Goal: Transaction & Acquisition: Purchase product/service

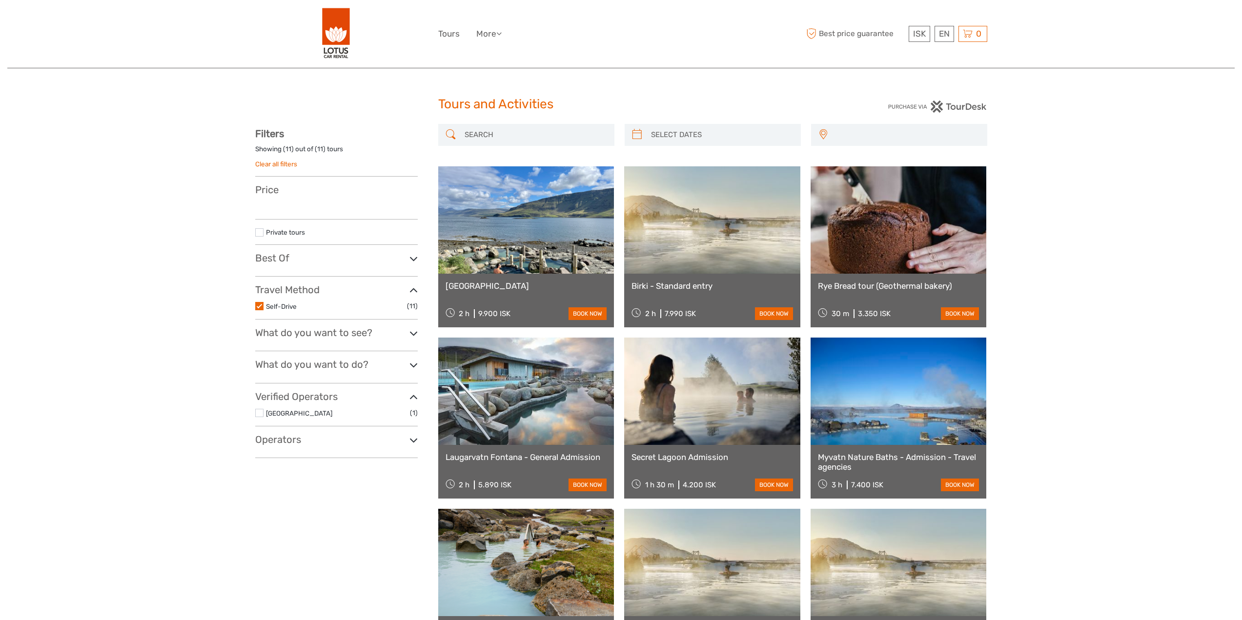
select select
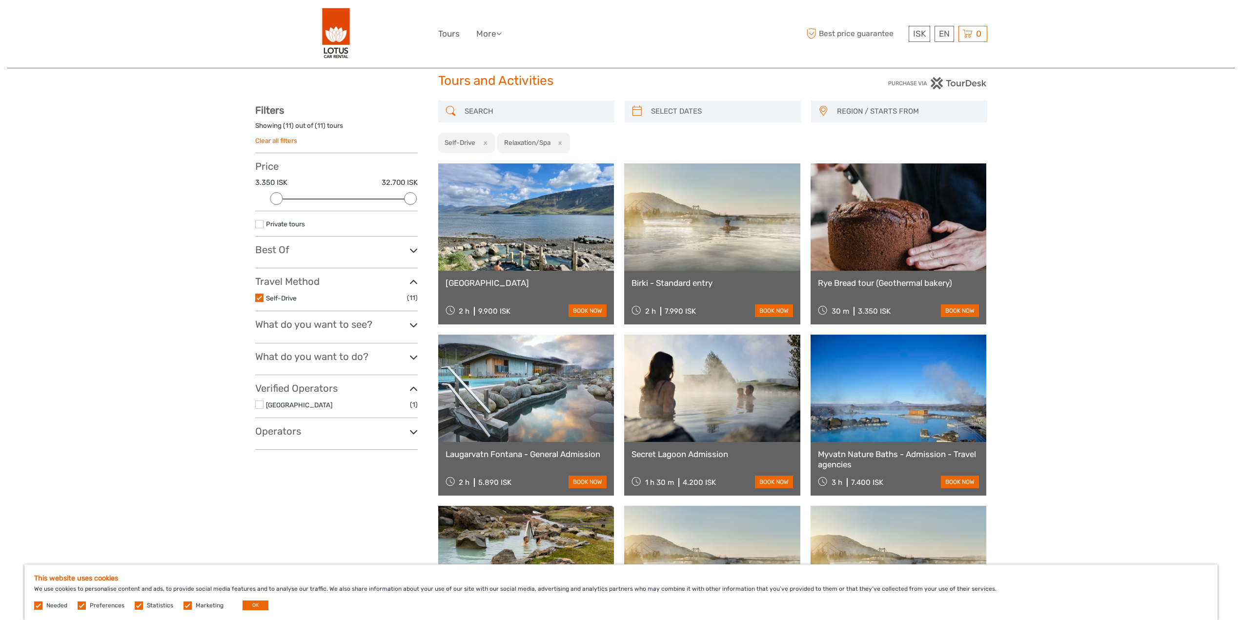
scroll to position [146, 0]
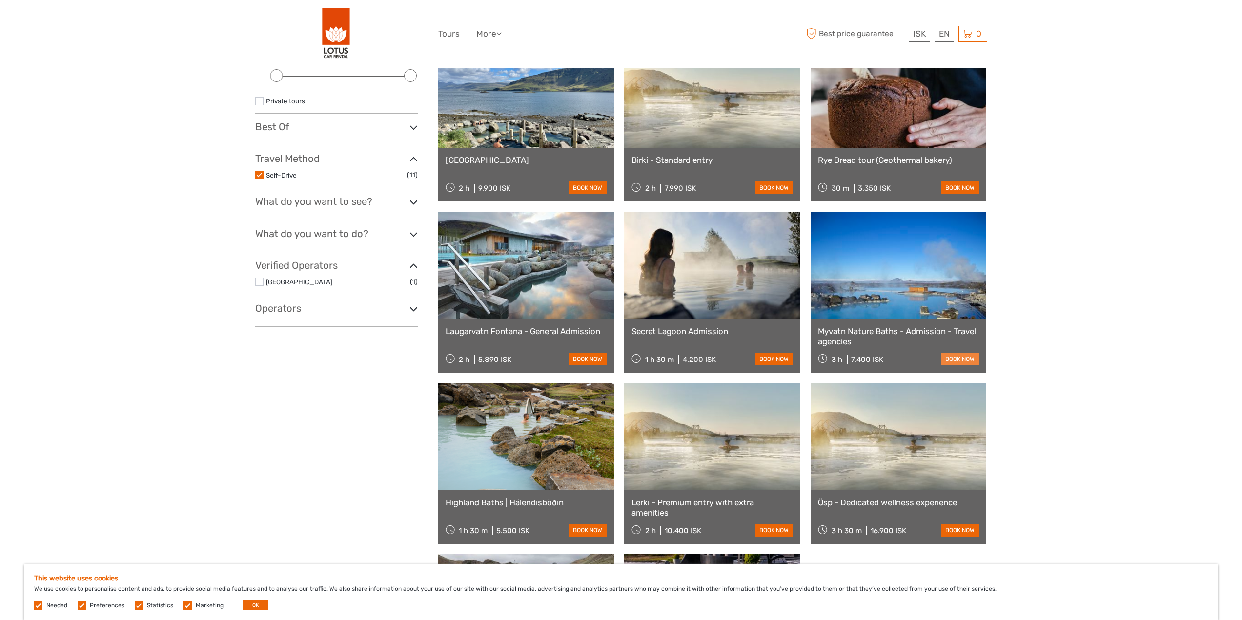
click at [969, 359] on link "book now" at bounding box center [960, 359] width 38 height 13
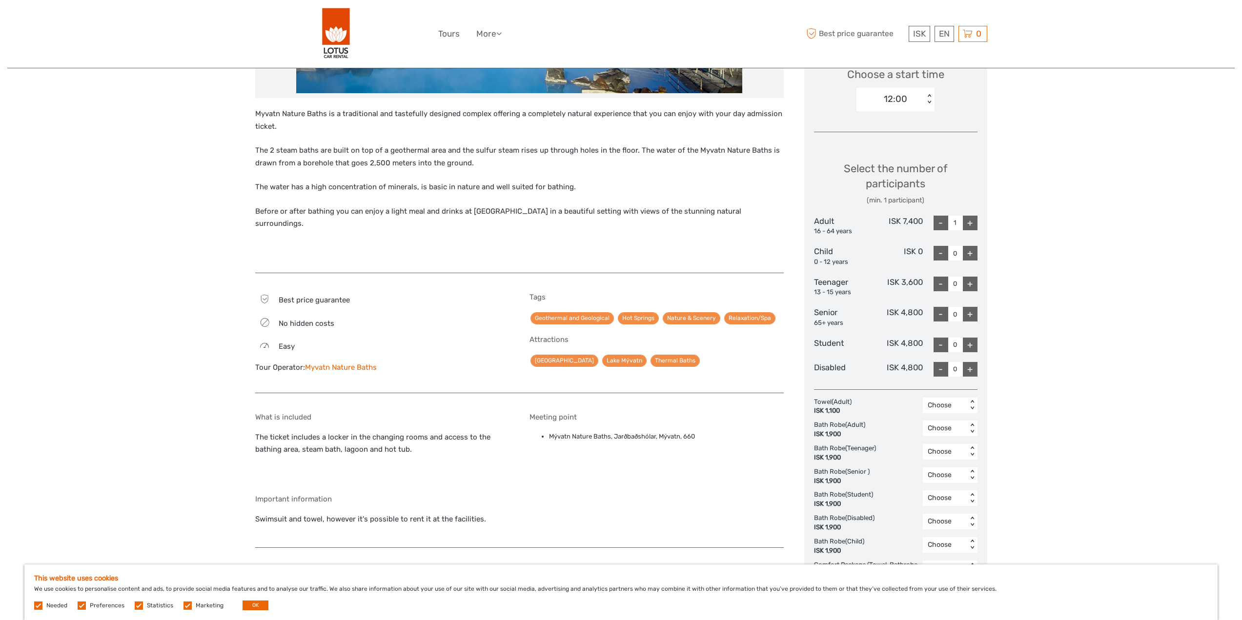
scroll to position [342, 0]
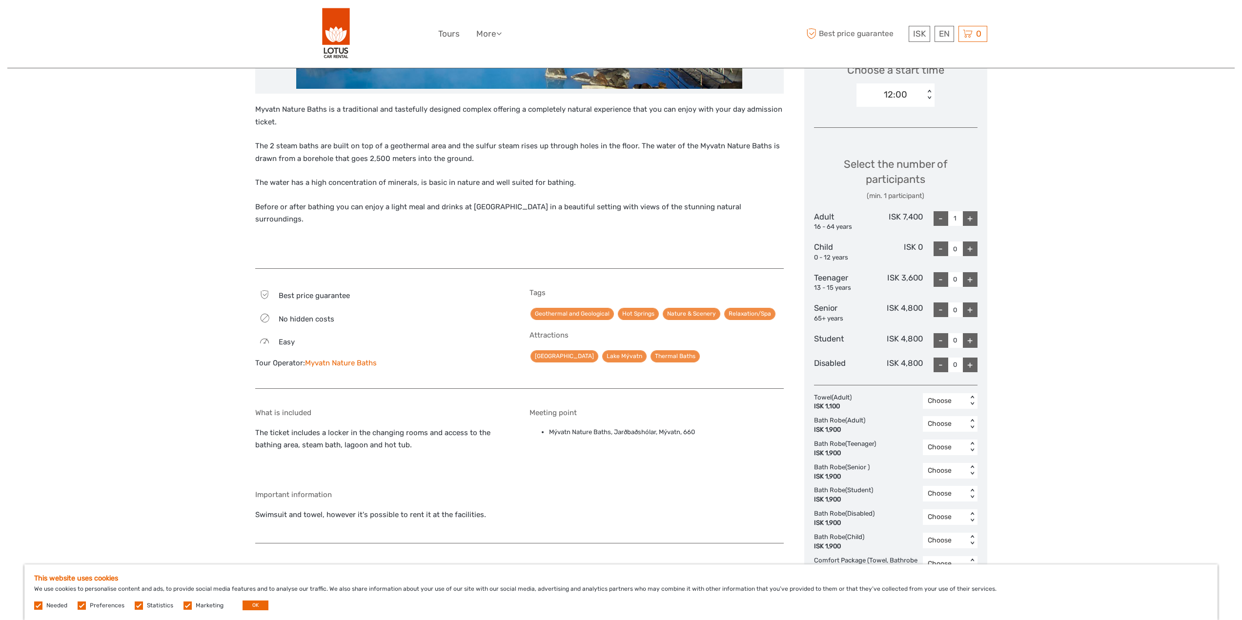
click at [975, 217] on div "+" at bounding box center [970, 218] width 15 height 15
click at [942, 219] on div "-" at bounding box center [941, 218] width 15 height 15
click at [941, 222] on div "-" at bounding box center [941, 218] width 15 height 15
type input "0"
click at [975, 311] on div "+" at bounding box center [970, 310] width 15 height 15
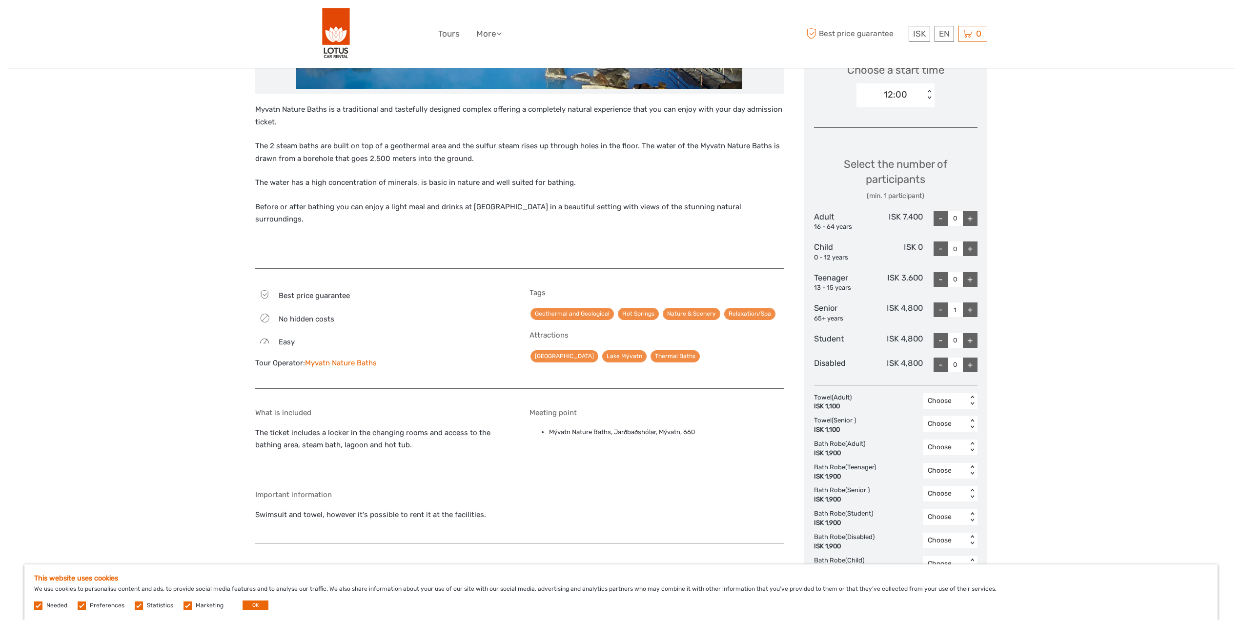
click at [940, 311] on div "-" at bounding box center [941, 310] width 15 height 15
type input "0"
click at [977, 341] on div "Choose Date of Travel Next Month October 2025 Su Mo Tu We Th Fr Sa 28 29 30 1 2…" at bounding box center [895, 220] width 183 height 740
click at [968, 340] on div "+" at bounding box center [970, 340] width 15 height 15
click at [973, 338] on div "+" at bounding box center [970, 340] width 15 height 15
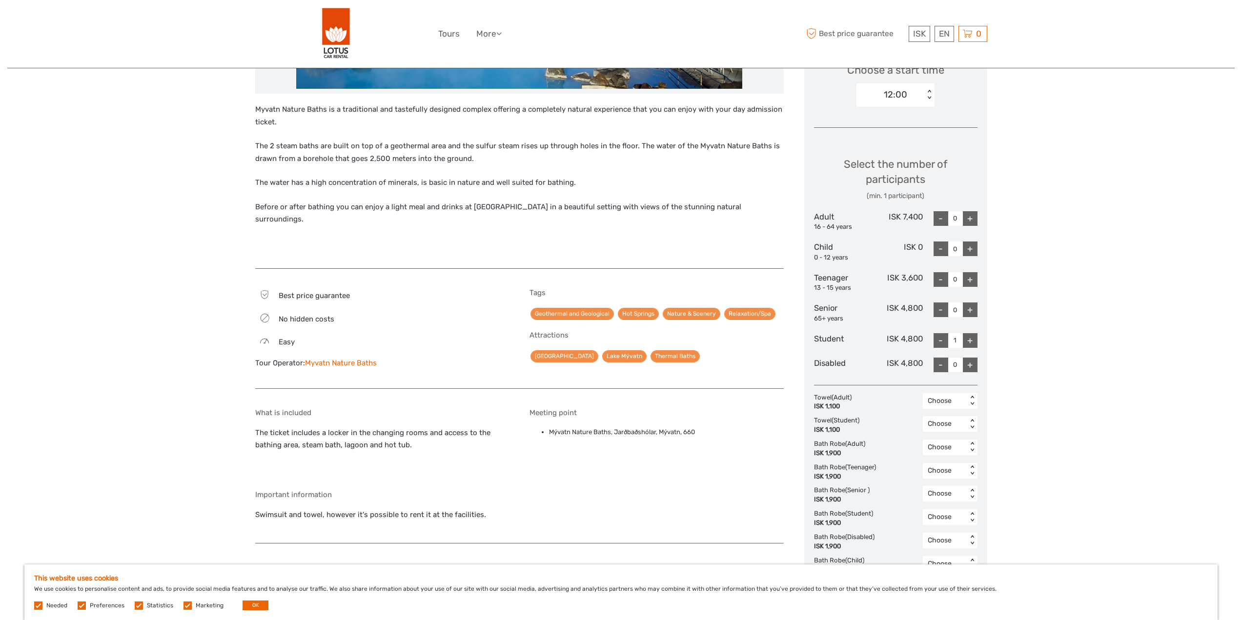
type input "2"
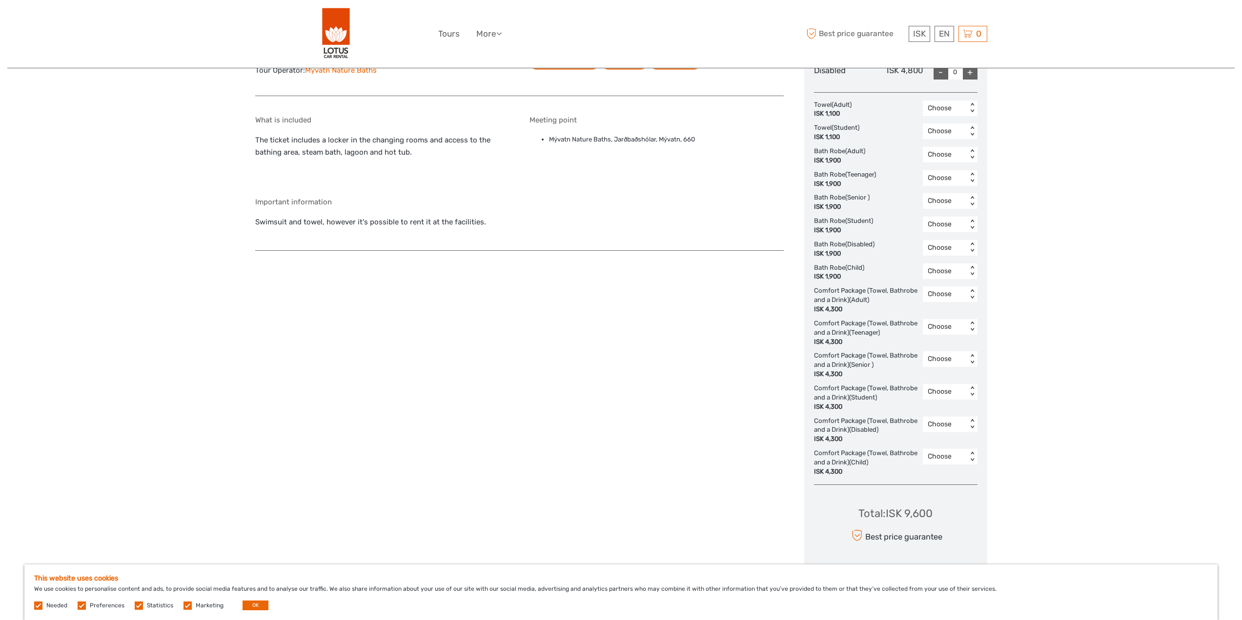
click at [1044, 332] on div "Region / Starts from: North Travel method: Self-Drive Category: Lagoons, Nature…" at bounding box center [620, 143] width 1227 height 1554
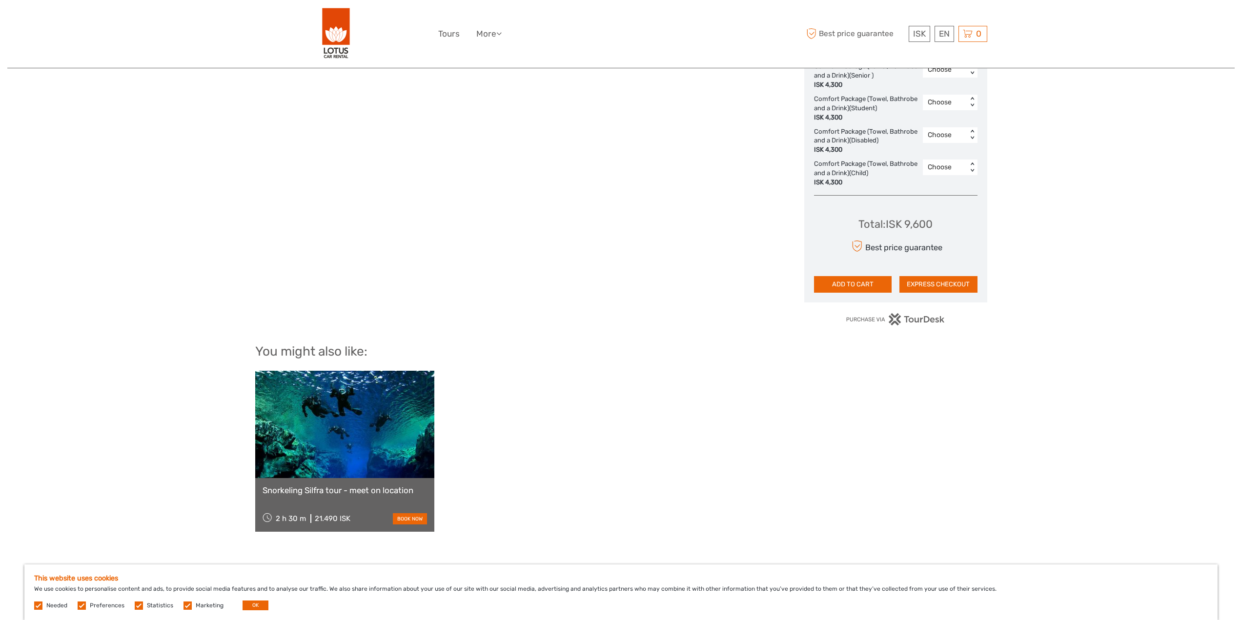
scroll to position [927, 0]
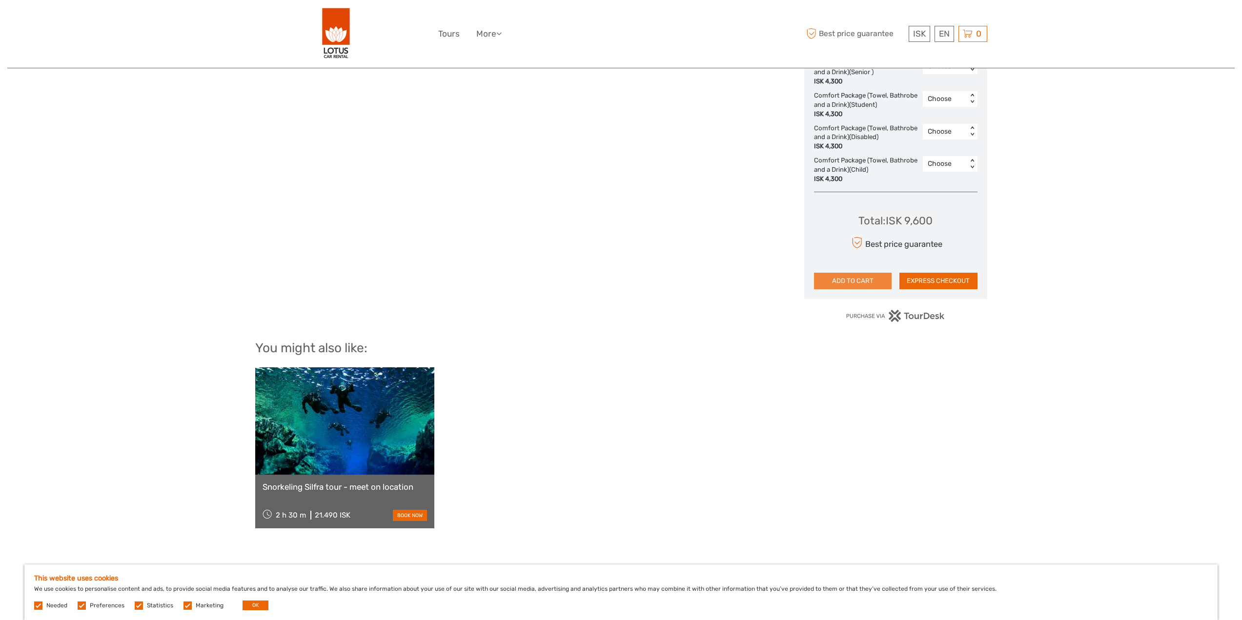
click at [867, 282] on button "ADD TO CART" at bounding box center [853, 281] width 78 height 17
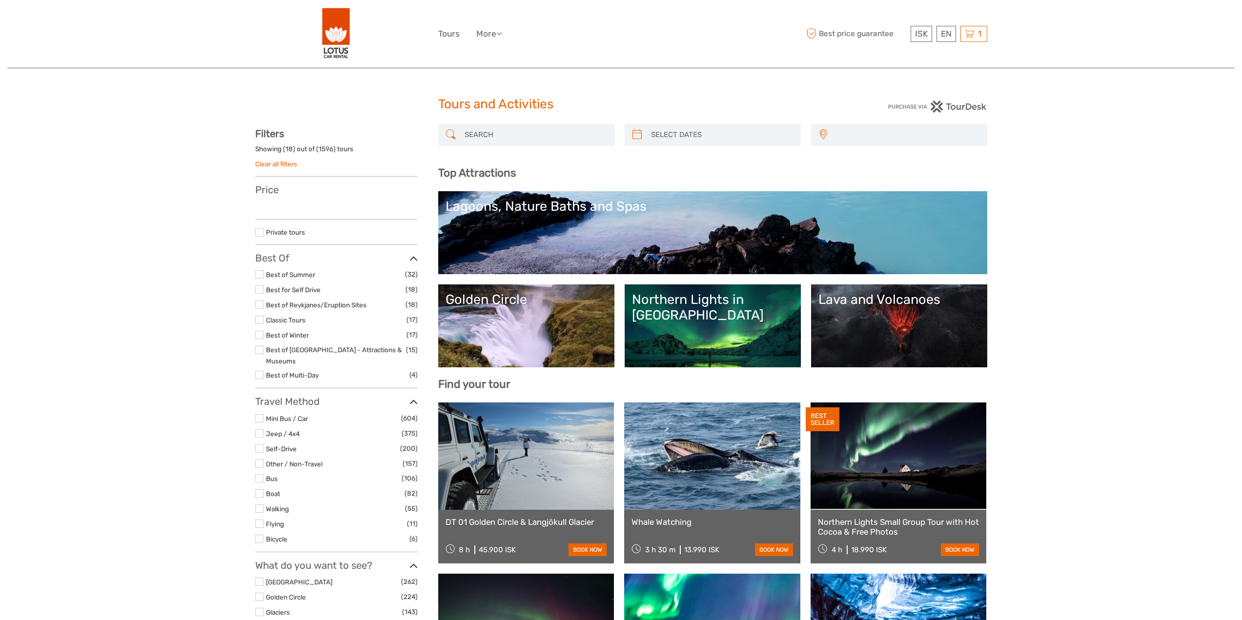
select select
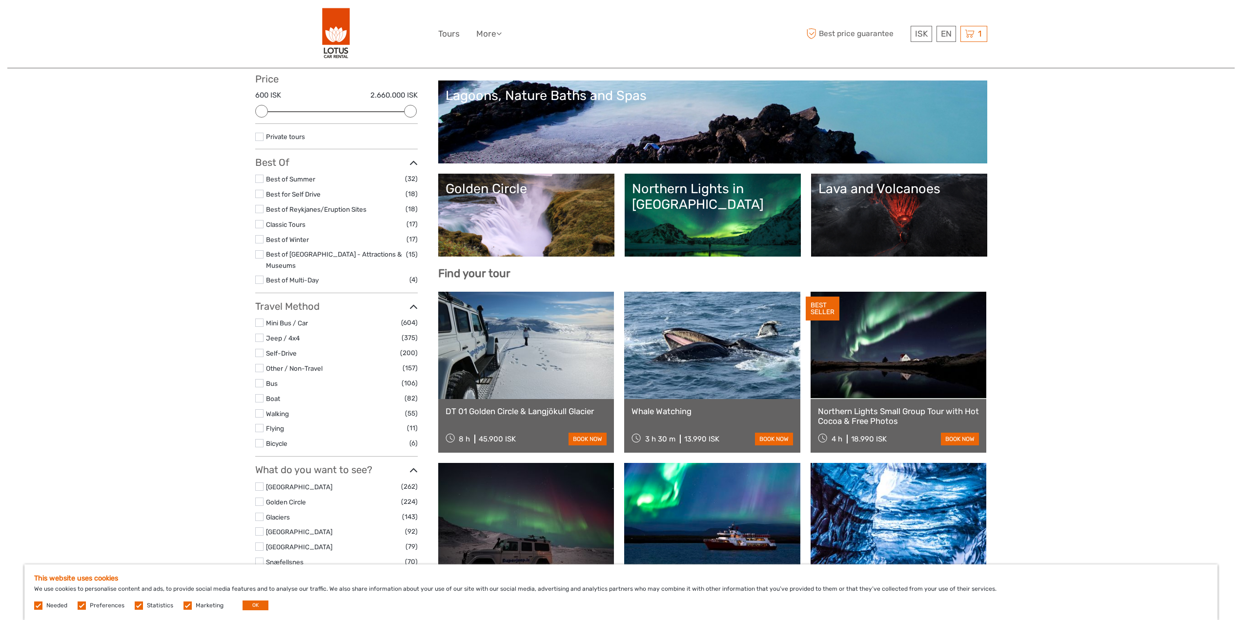
scroll to position [195, 0]
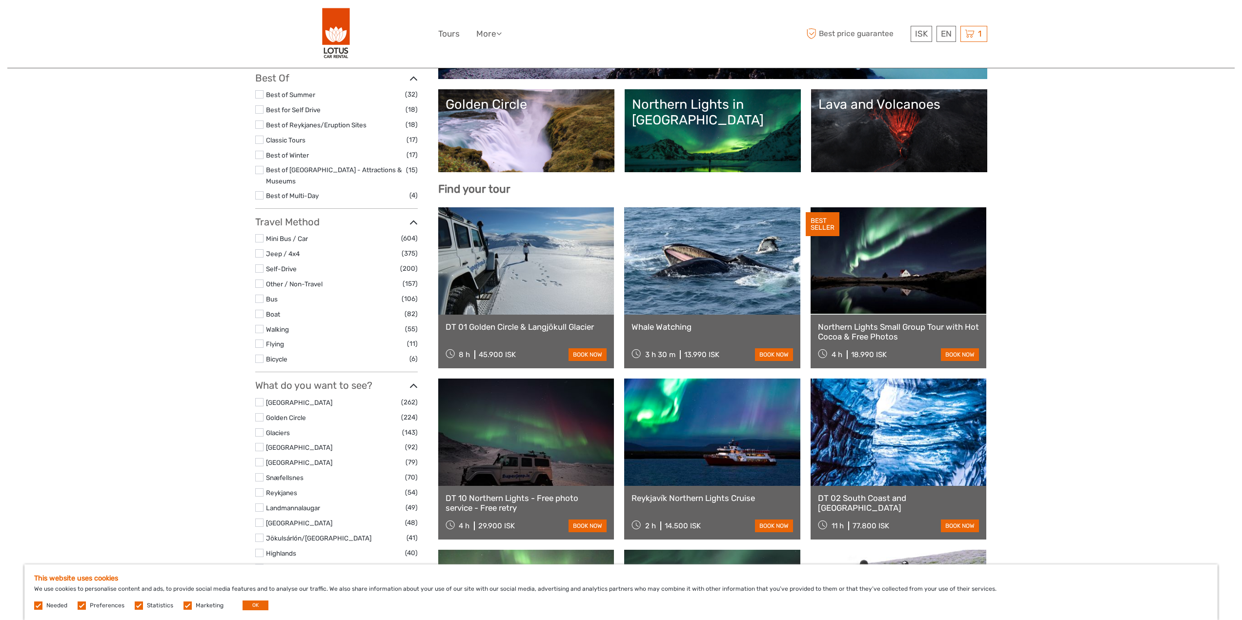
click at [746, 456] on link at bounding box center [712, 432] width 176 height 107
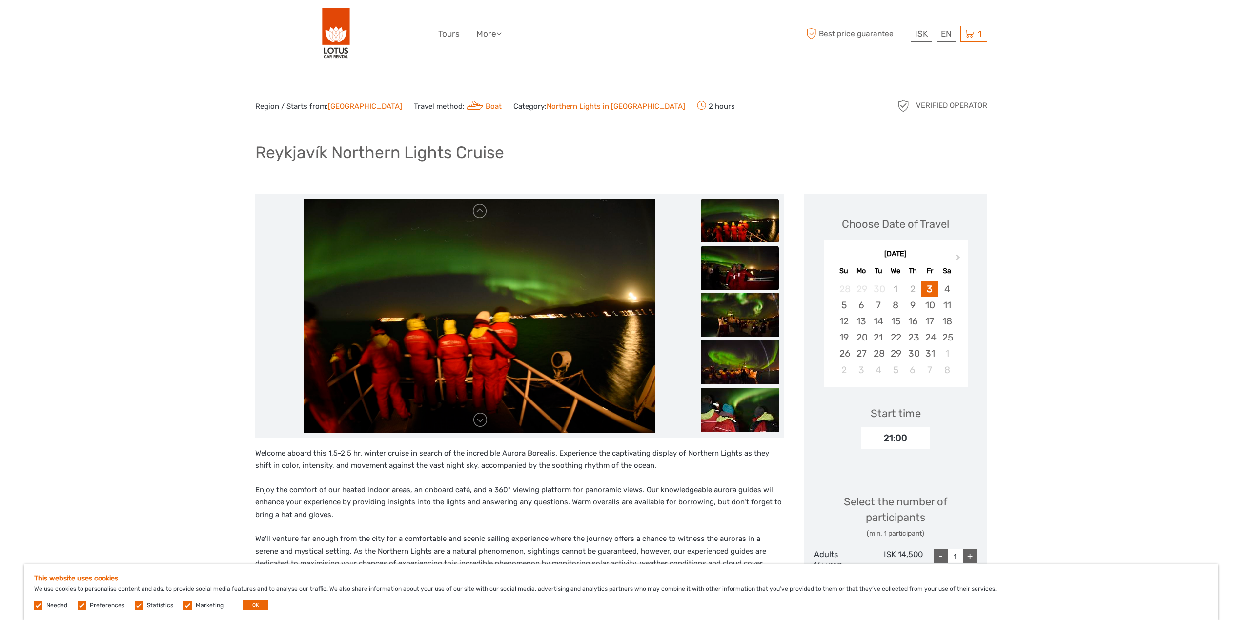
click at [746, 276] on img at bounding box center [740, 268] width 78 height 44
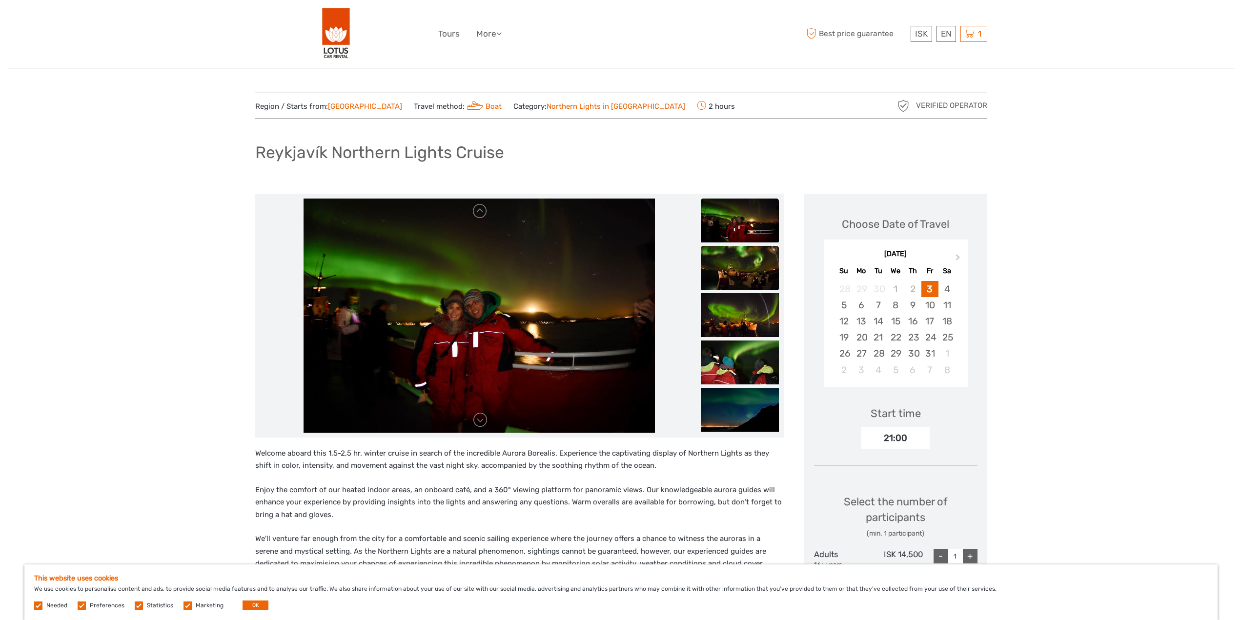
click at [747, 281] on img at bounding box center [740, 268] width 78 height 44
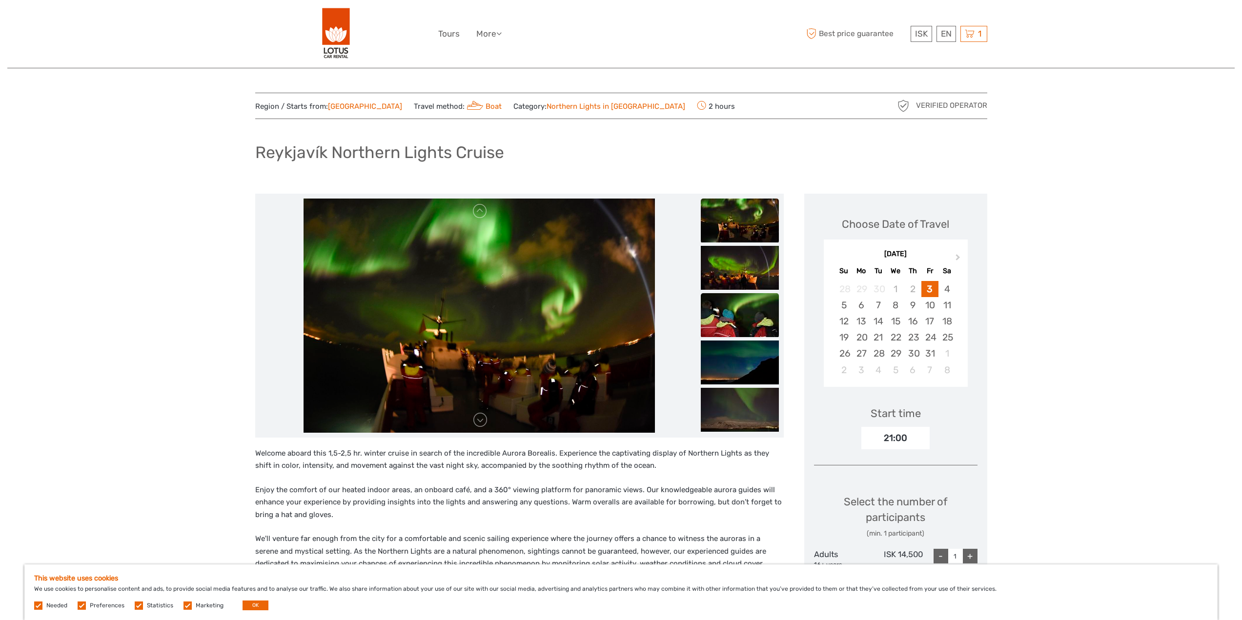
click at [743, 316] on img at bounding box center [740, 315] width 78 height 44
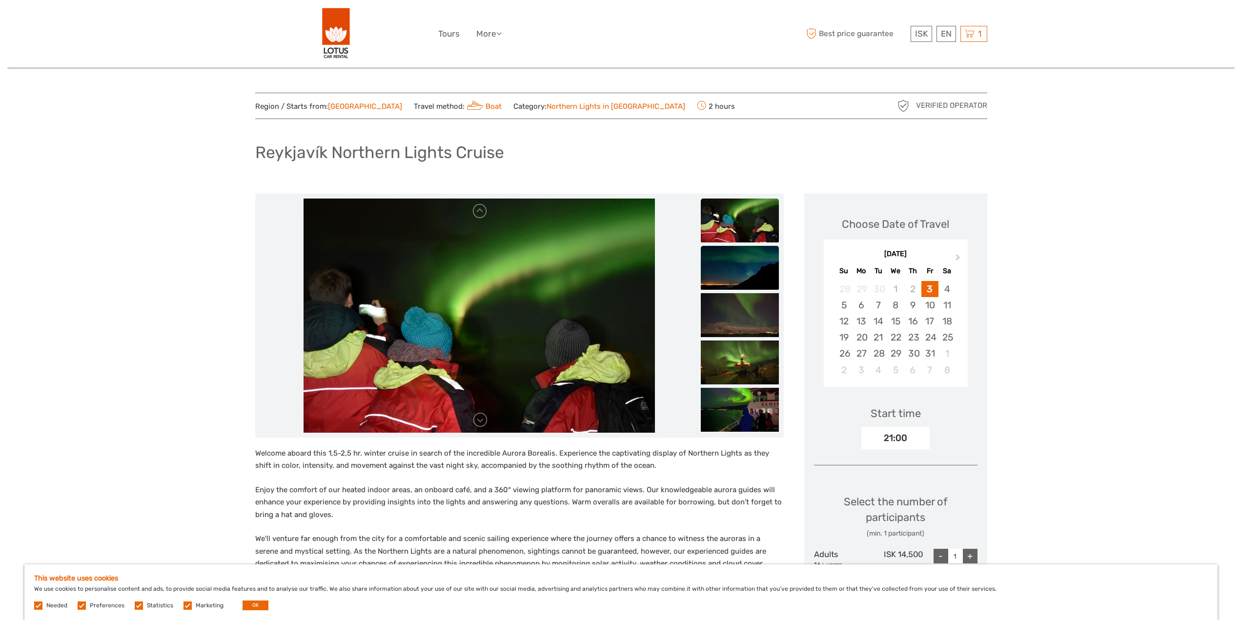
click at [749, 266] on img at bounding box center [740, 268] width 78 height 44
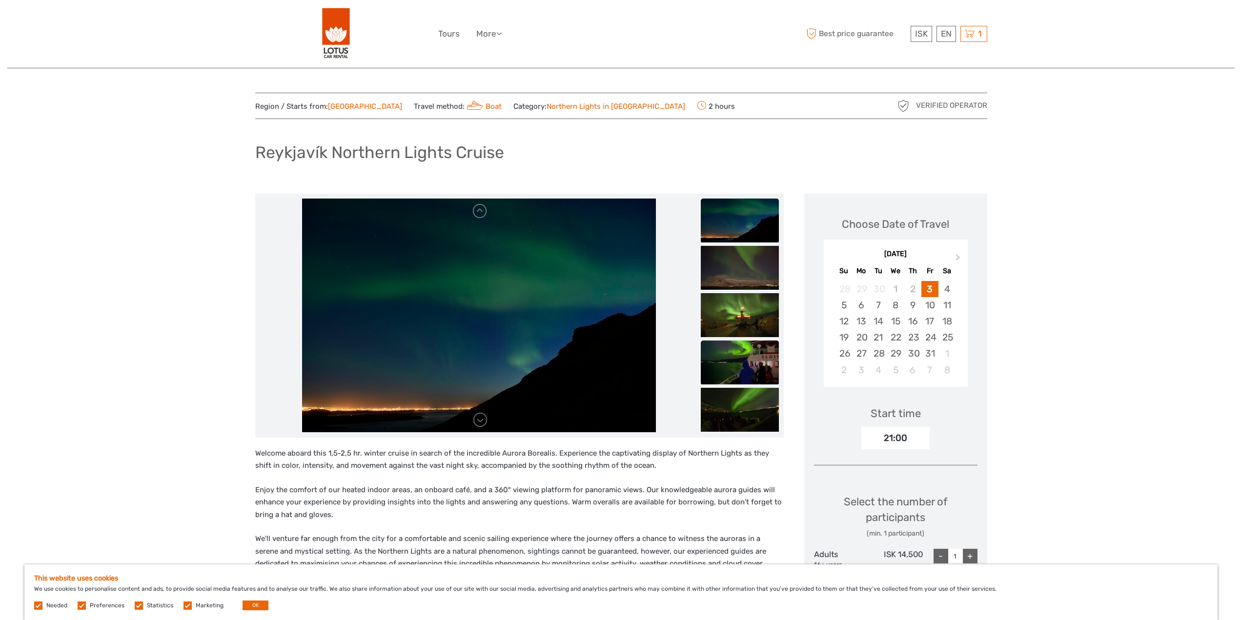
click at [751, 361] on img at bounding box center [740, 363] width 78 height 44
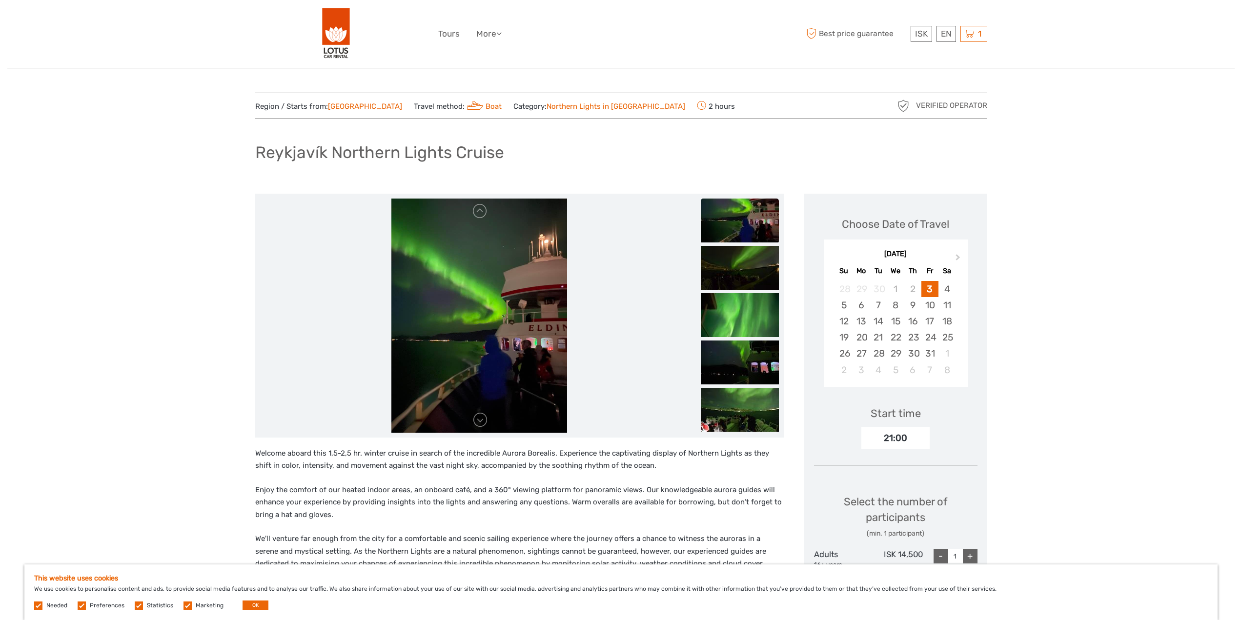
click at [759, 215] on img at bounding box center [740, 221] width 78 height 44
click at [736, 223] on img at bounding box center [740, 221] width 78 height 44
click at [743, 220] on img at bounding box center [740, 221] width 78 height 44
click at [481, 215] on link at bounding box center [480, 211] width 16 height 16
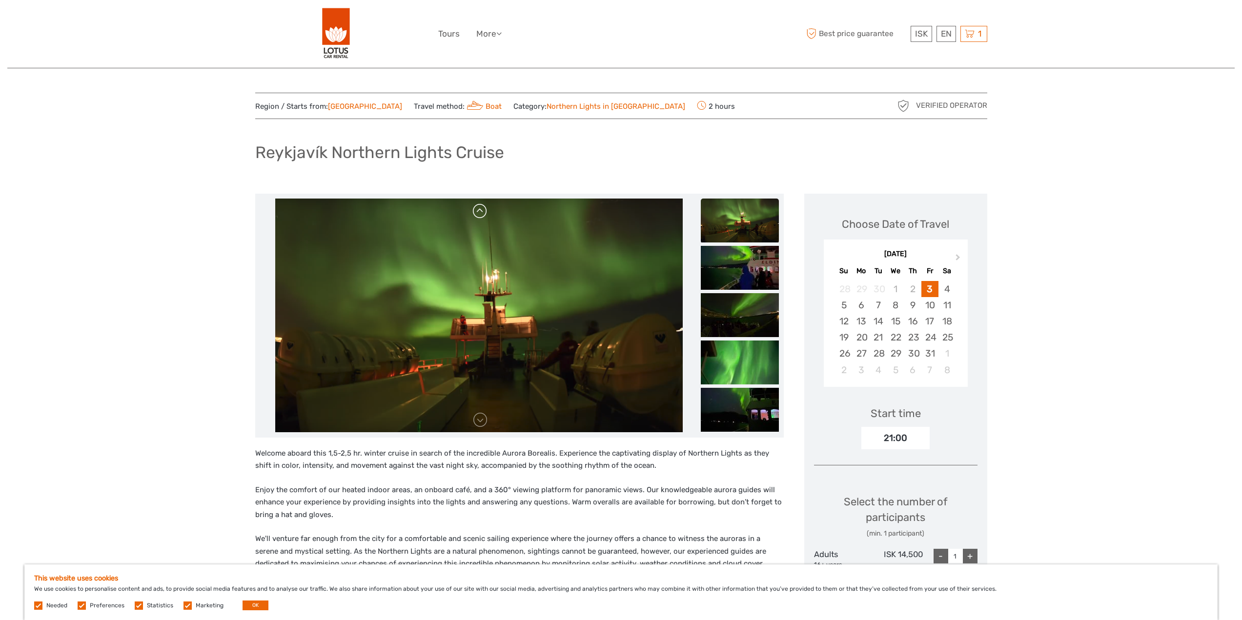
click at [481, 215] on link at bounding box center [480, 211] width 16 height 16
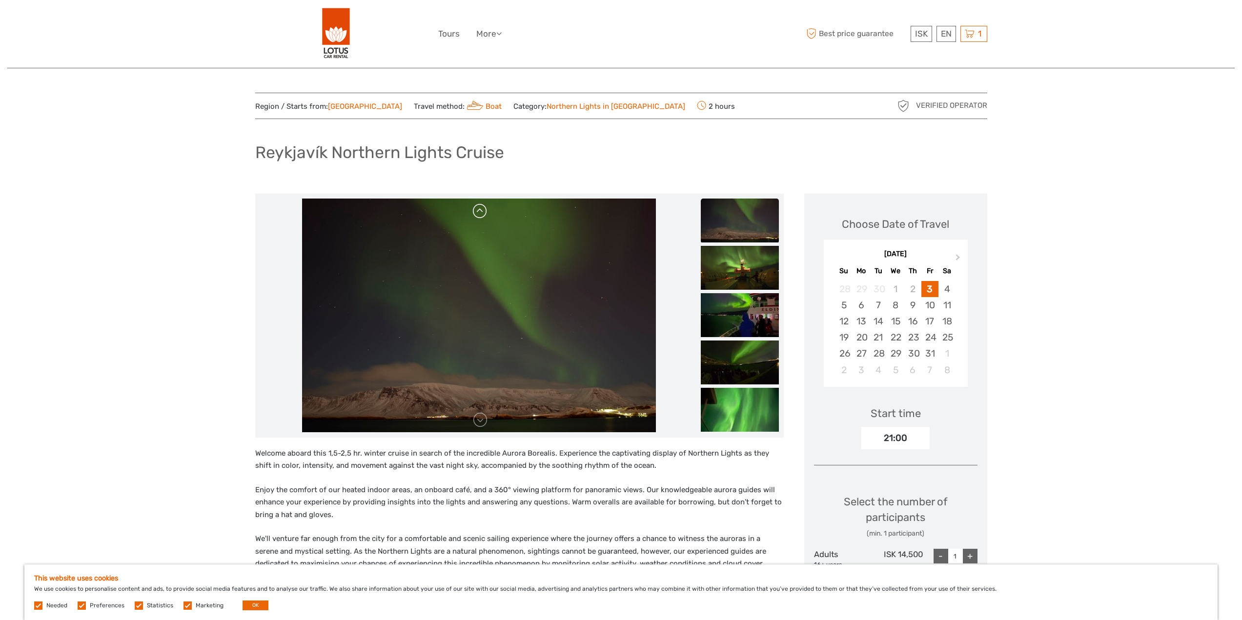
click at [481, 215] on link at bounding box center [480, 211] width 16 height 16
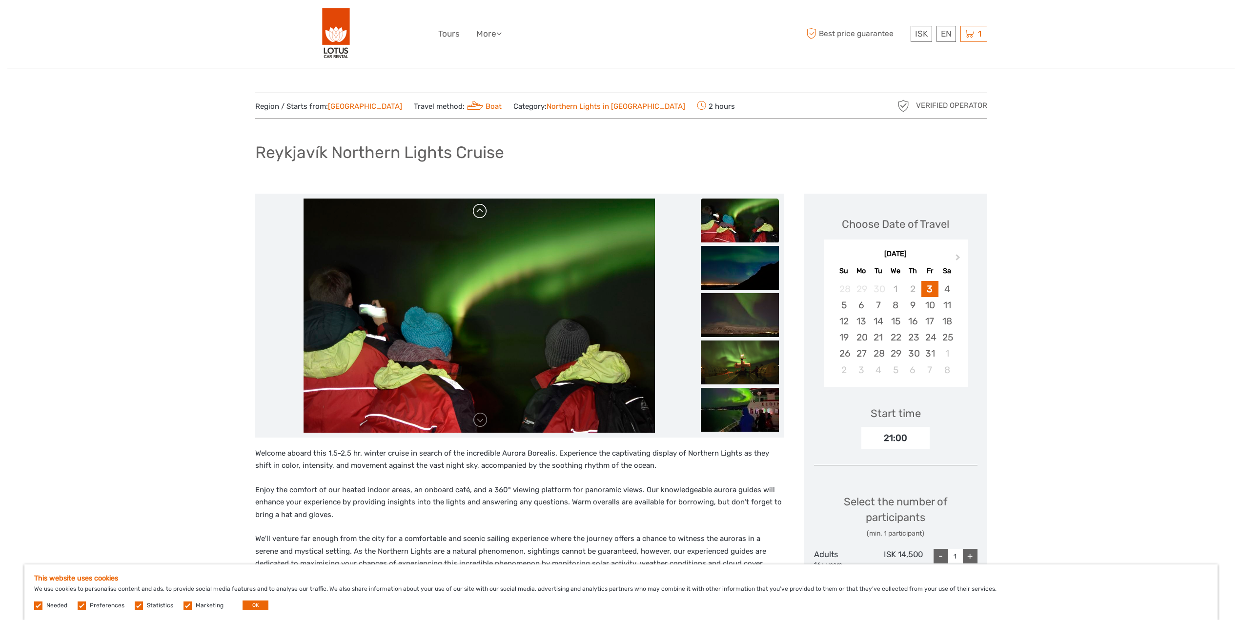
click at [481, 215] on link at bounding box center [480, 211] width 16 height 16
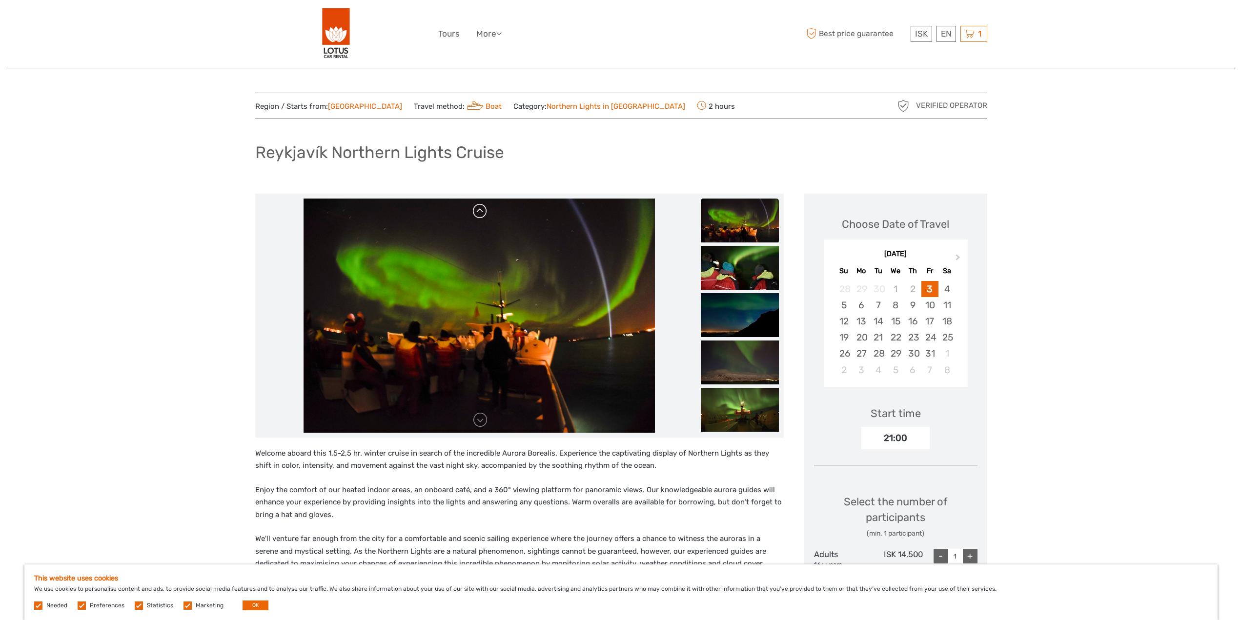
click at [480, 213] on link at bounding box center [480, 211] width 16 height 16
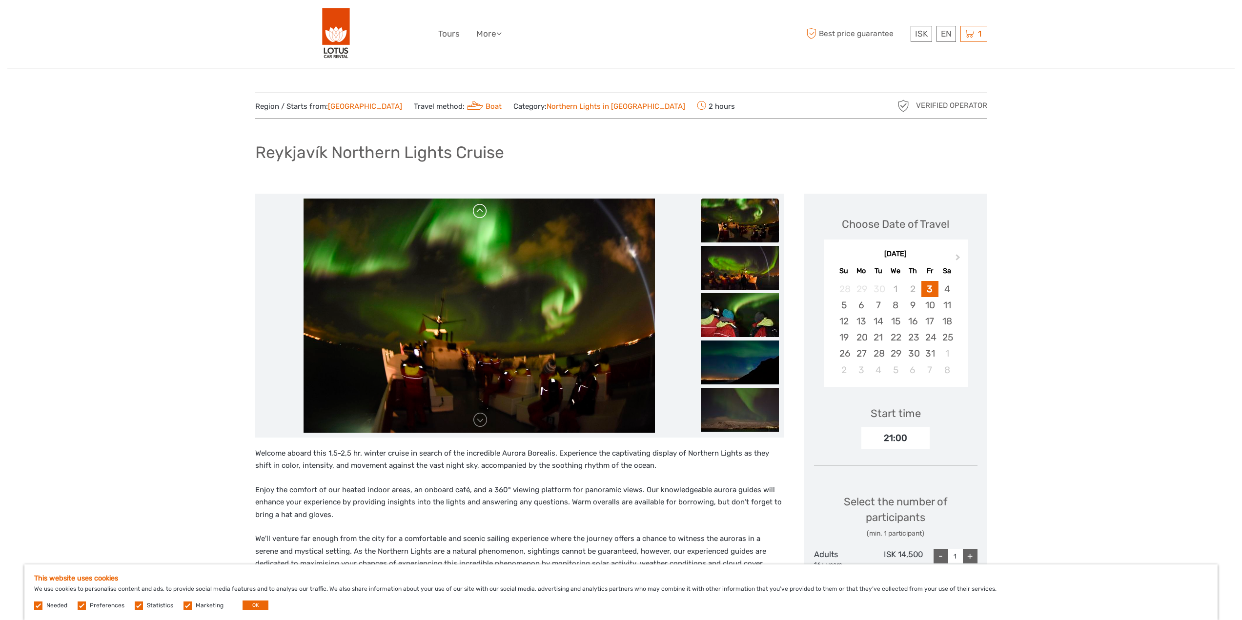
click at [478, 217] on link at bounding box center [480, 211] width 16 height 16
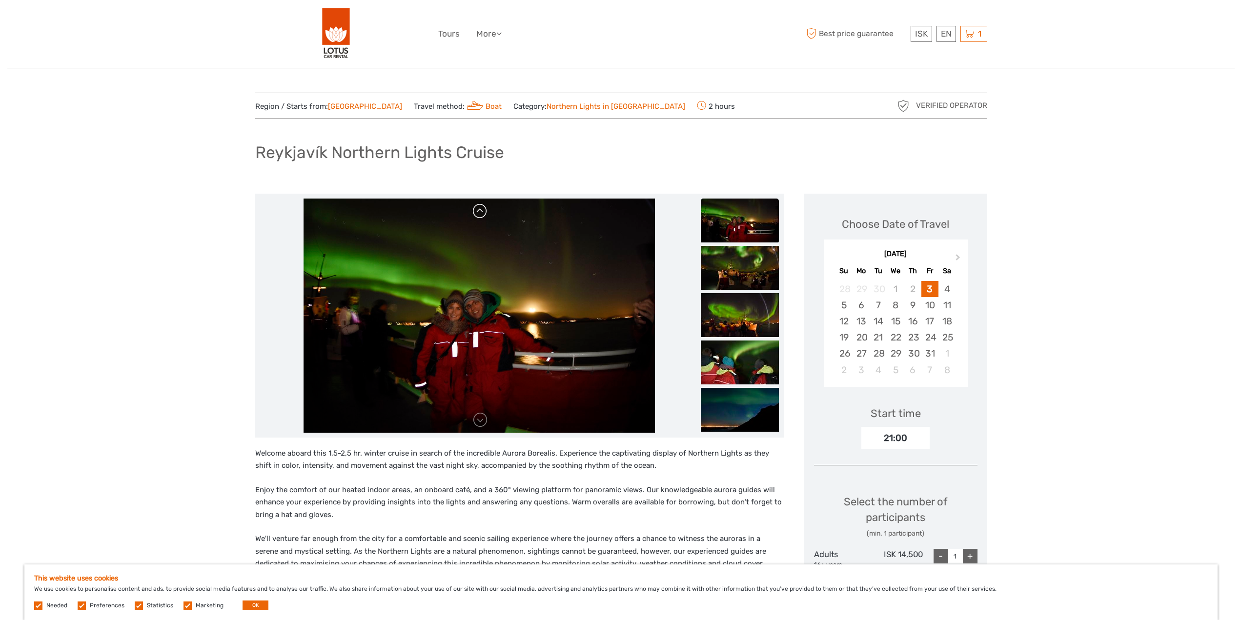
click at [478, 216] on link at bounding box center [480, 211] width 16 height 16
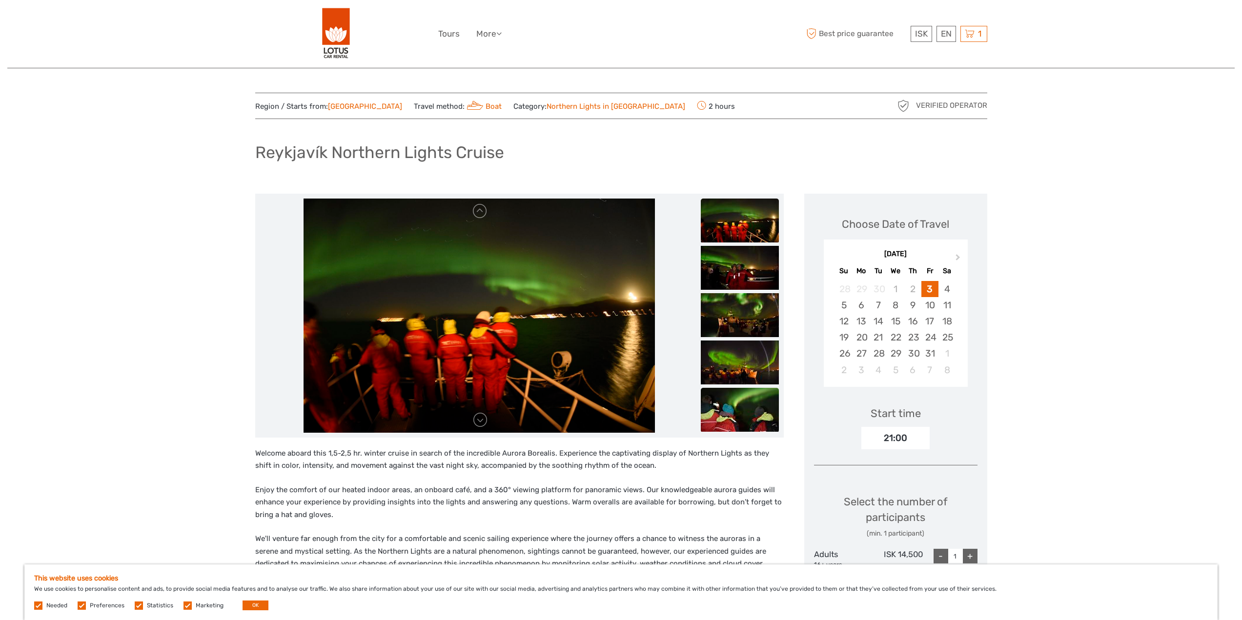
click at [731, 418] on img at bounding box center [740, 410] width 78 height 44
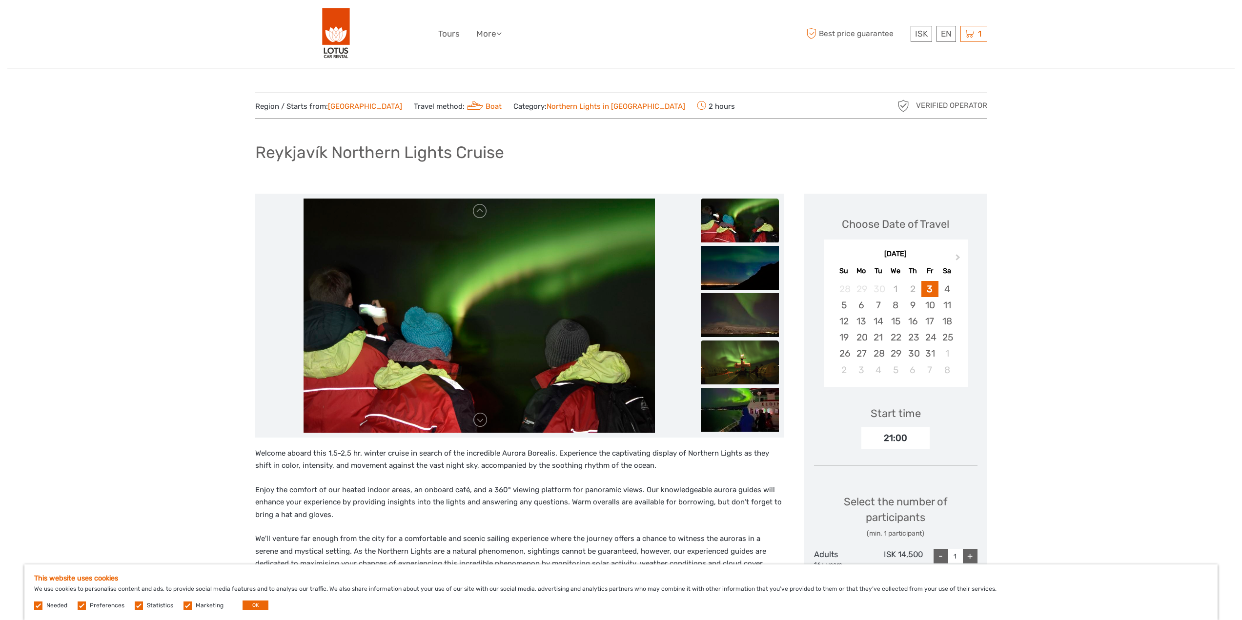
click at [731, 416] on img at bounding box center [740, 410] width 78 height 44
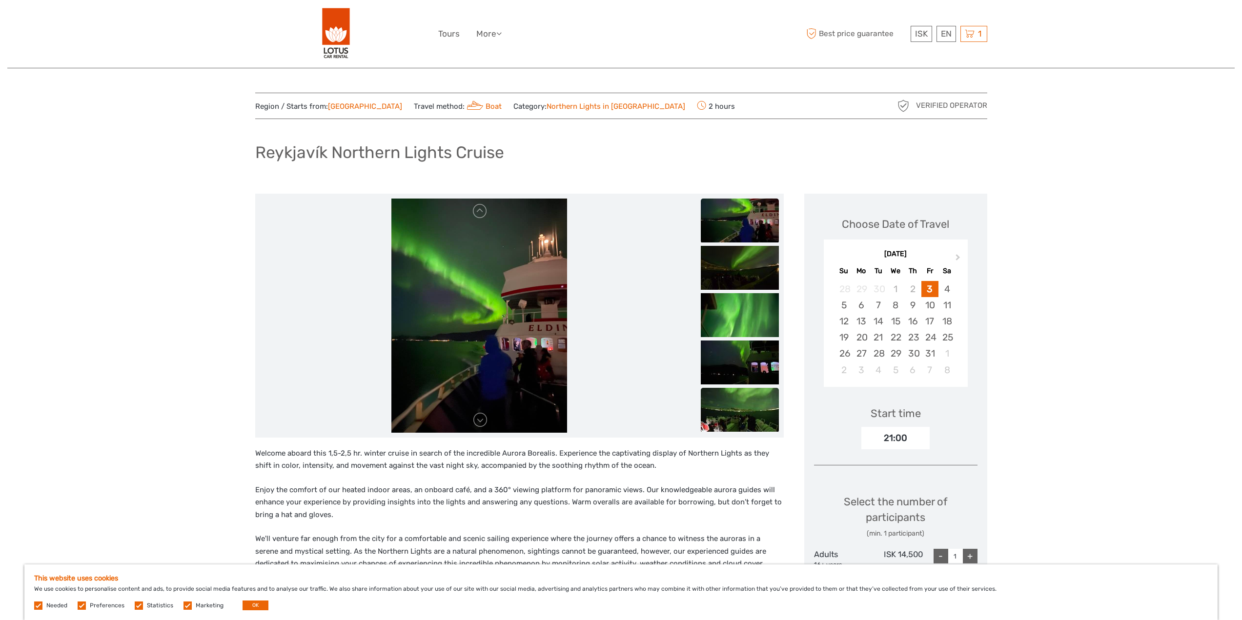
click at [731, 415] on img at bounding box center [740, 410] width 78 height 44
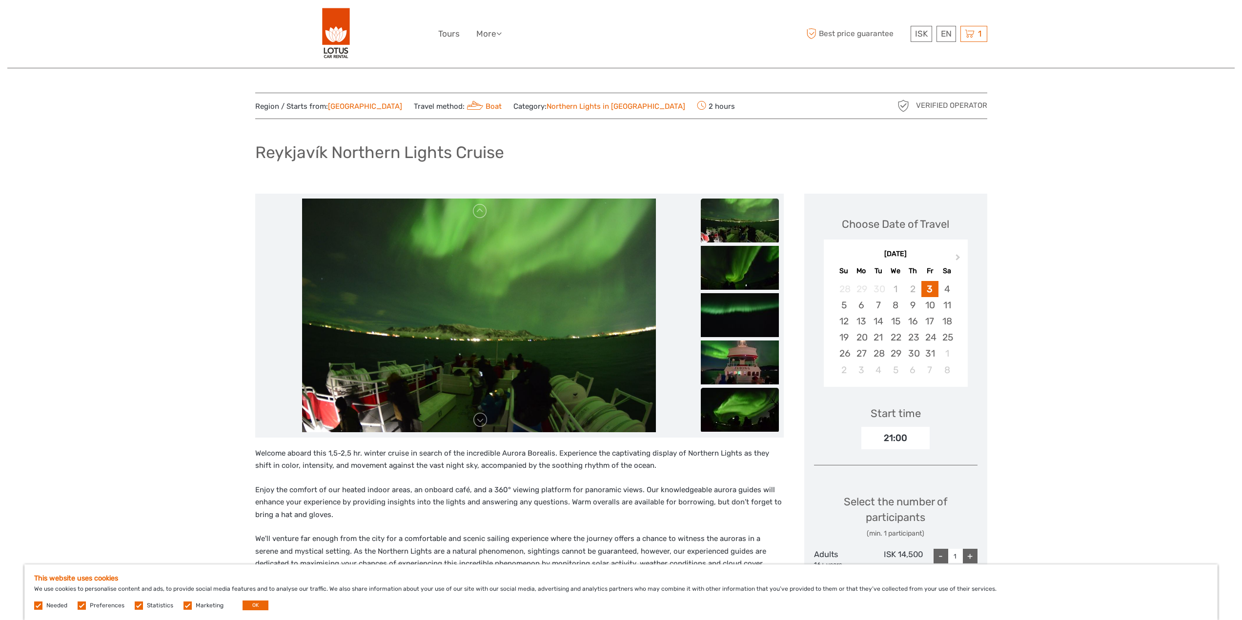
click at [731, 410] on img at bounding box center [740, 410] width 78 height 44
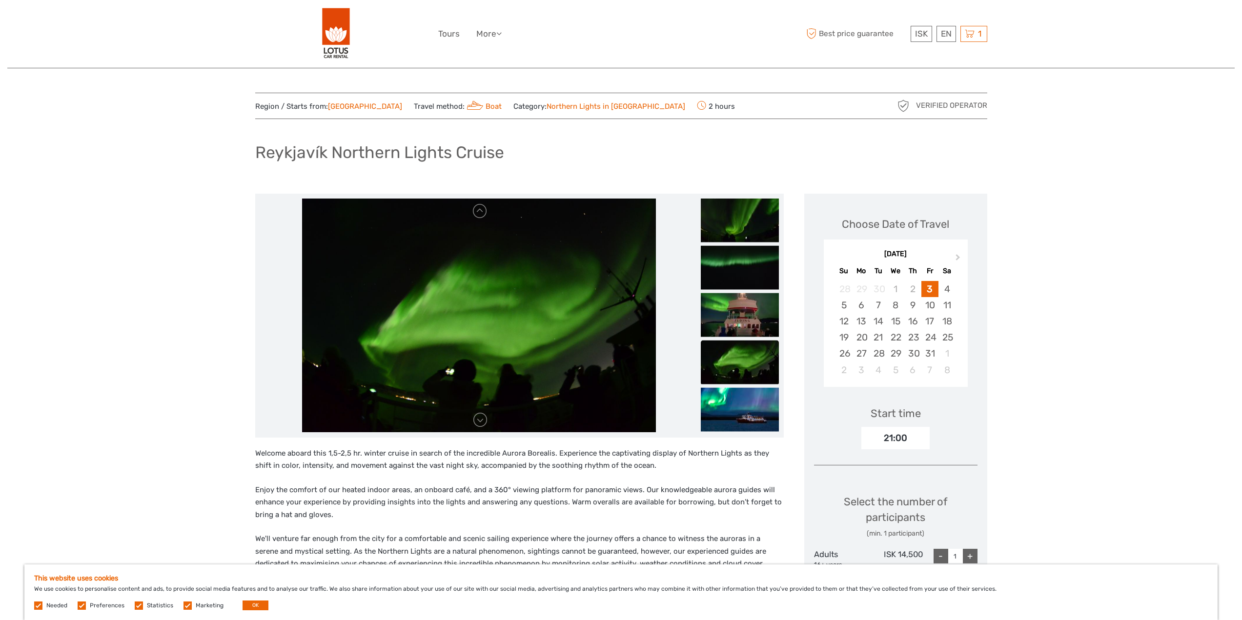
click at [731, 410] on img at bounding box center [740, 409] width 78 height 44
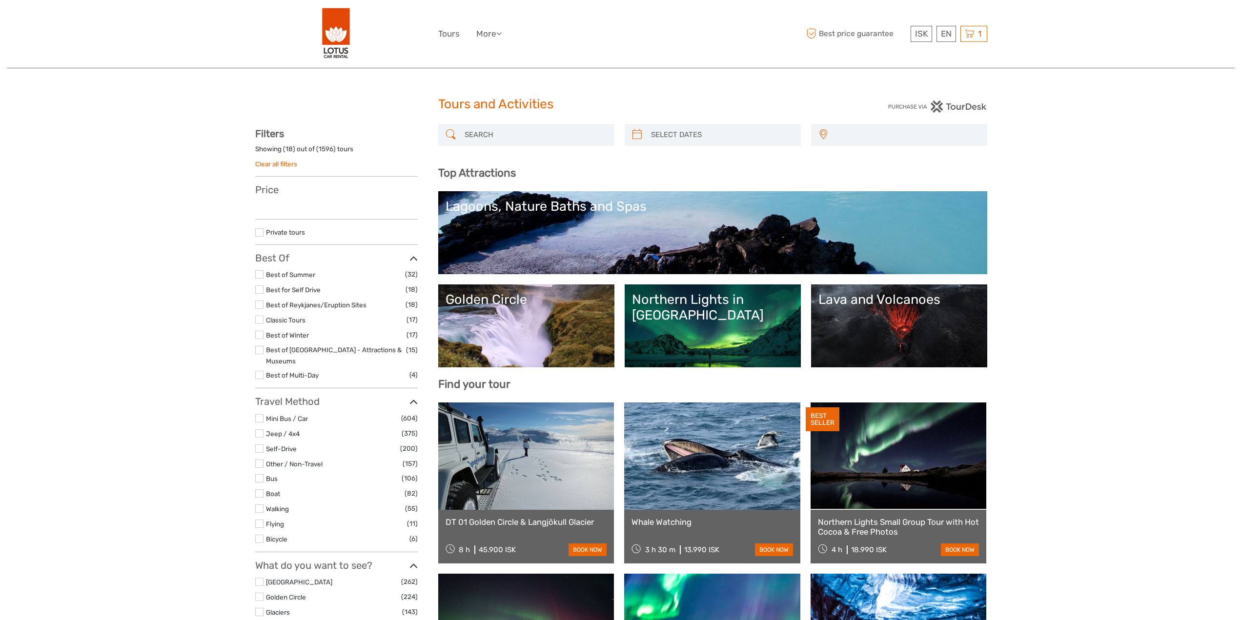
select select
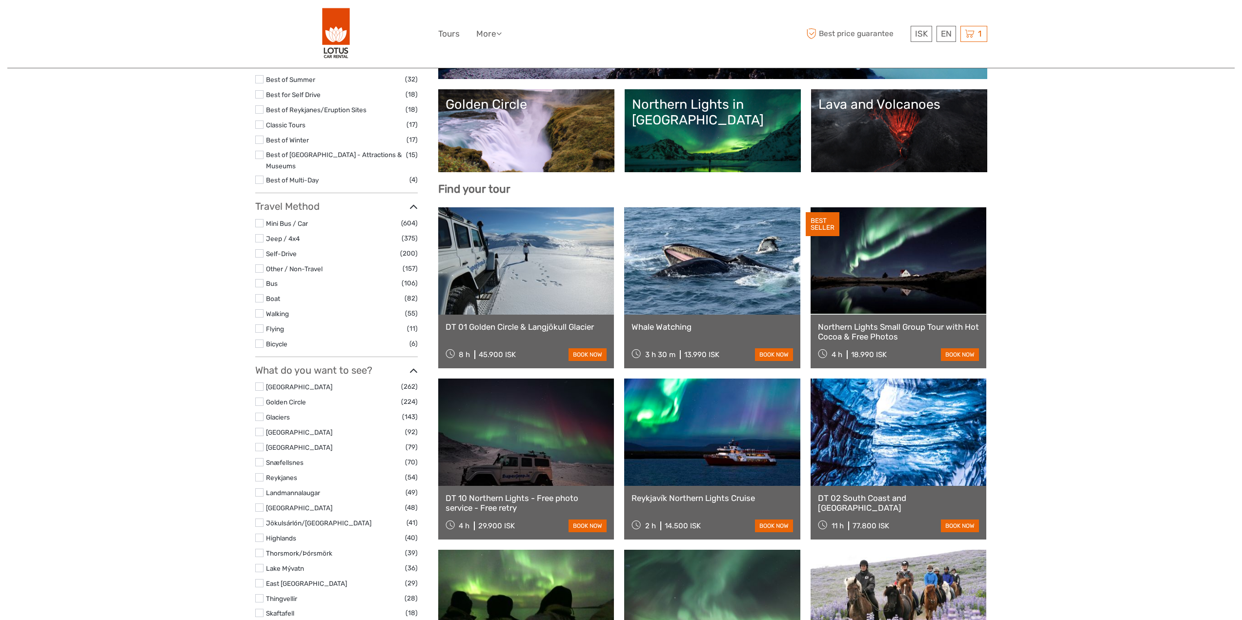
select select
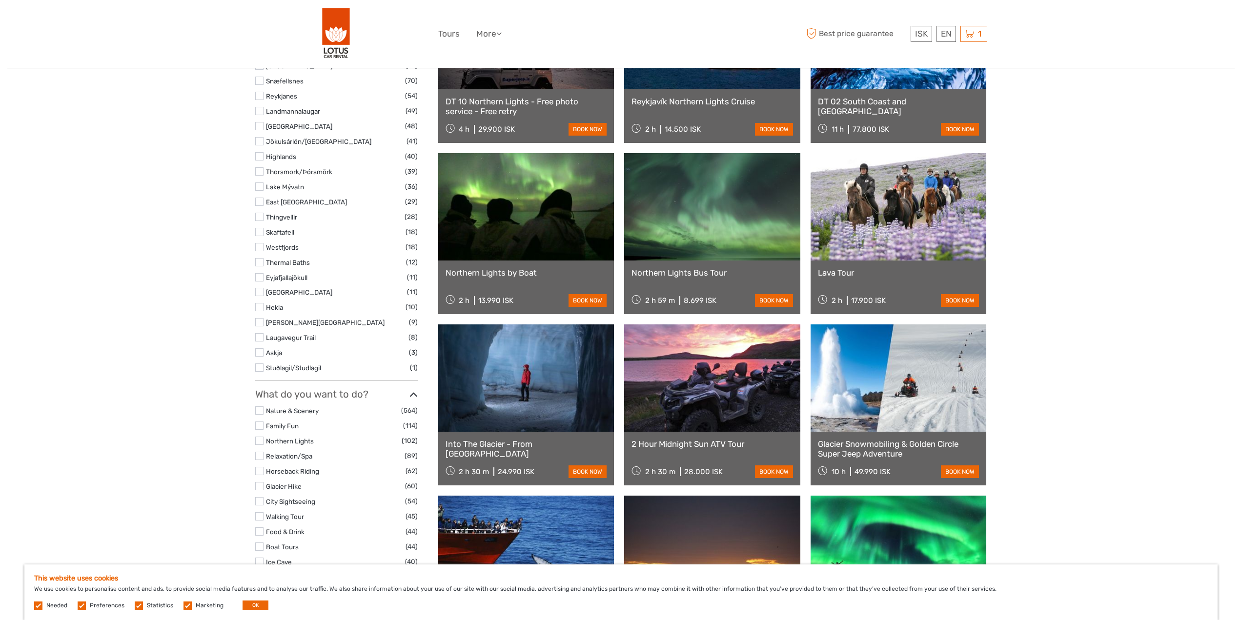
scroll to position [342, 0]
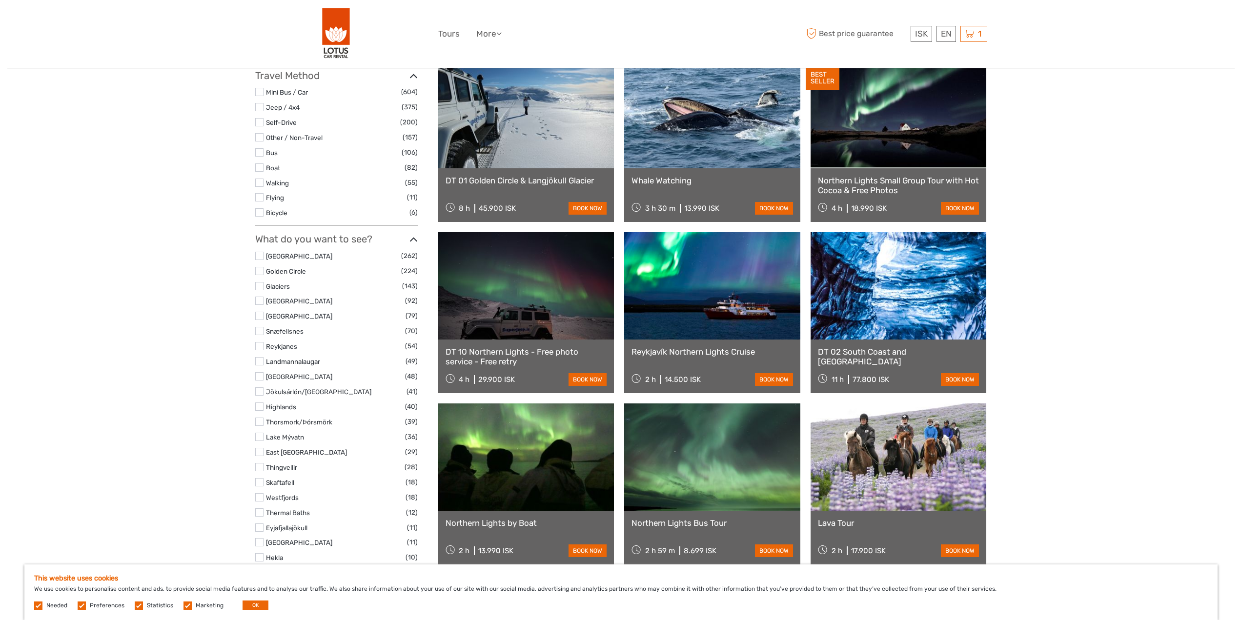
click at [576, 439] on link at bounding box center [526, 457] width 176 height 107
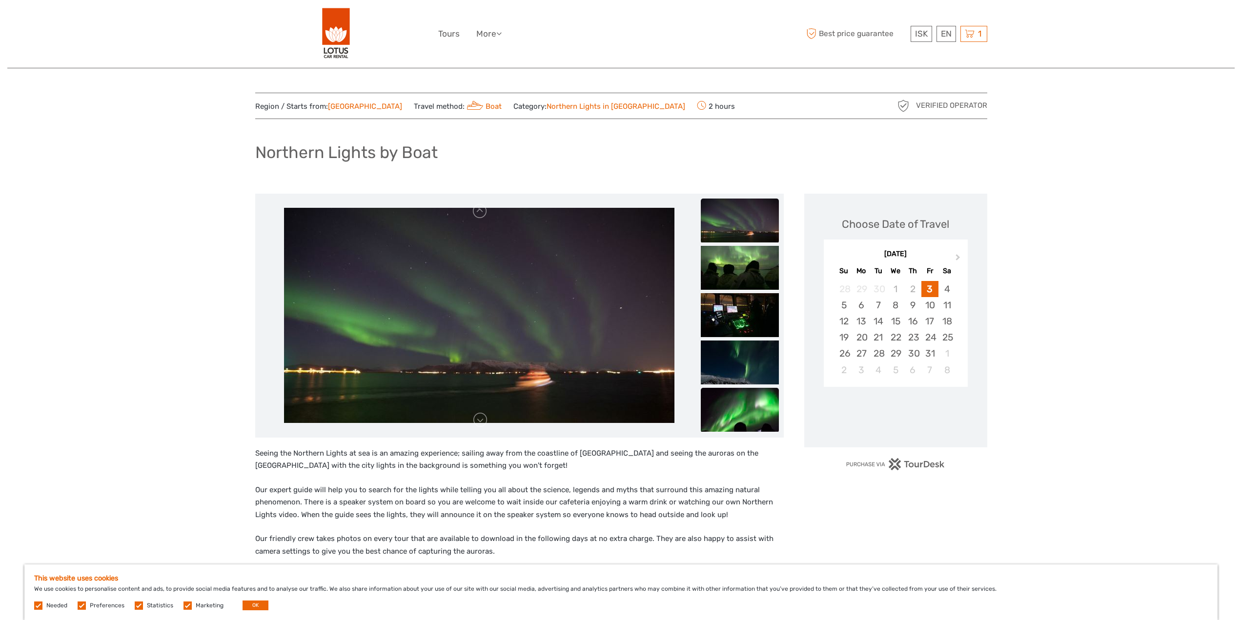
click at [743, 411] on img at bounding box center [740, 410] width 78 height 44
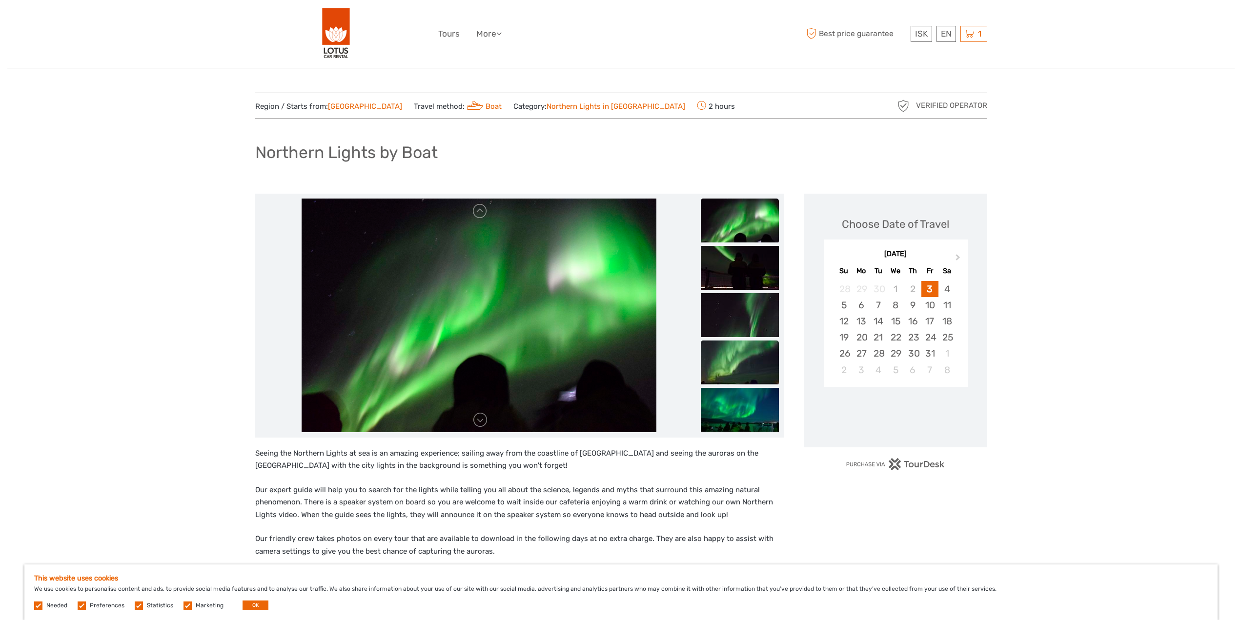
click at [747, 351] on img at bounding box center [740, 363] width 78 height 44
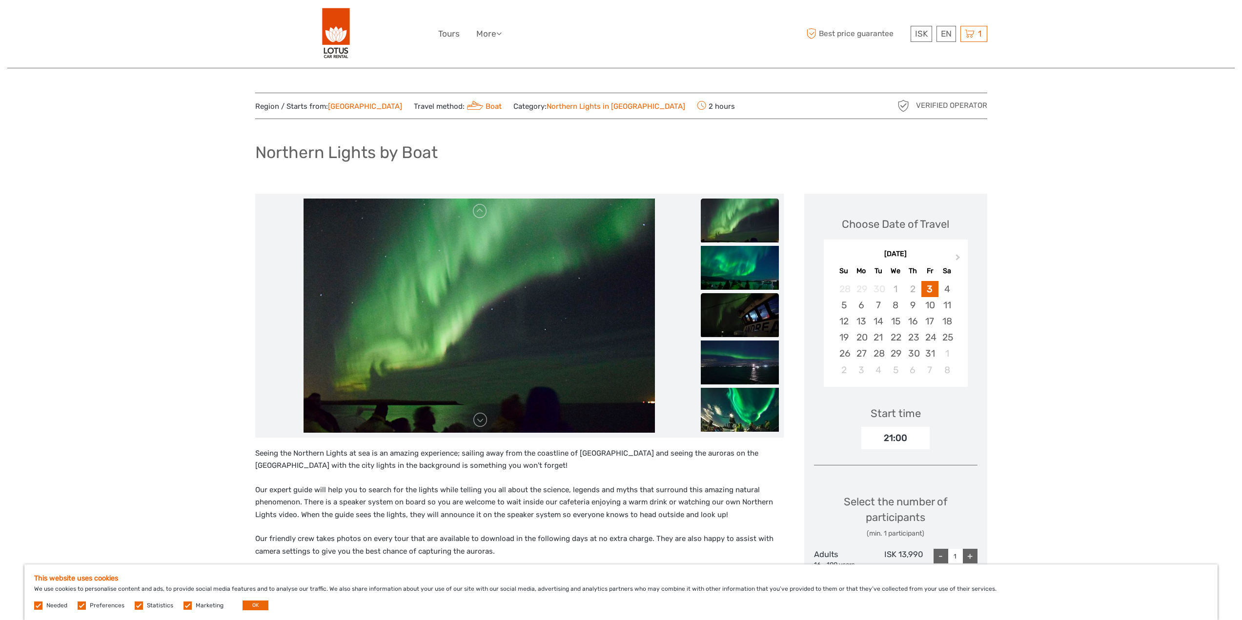
click at [750, 329] on img at bounding box center [740, 315] width 78 height 44
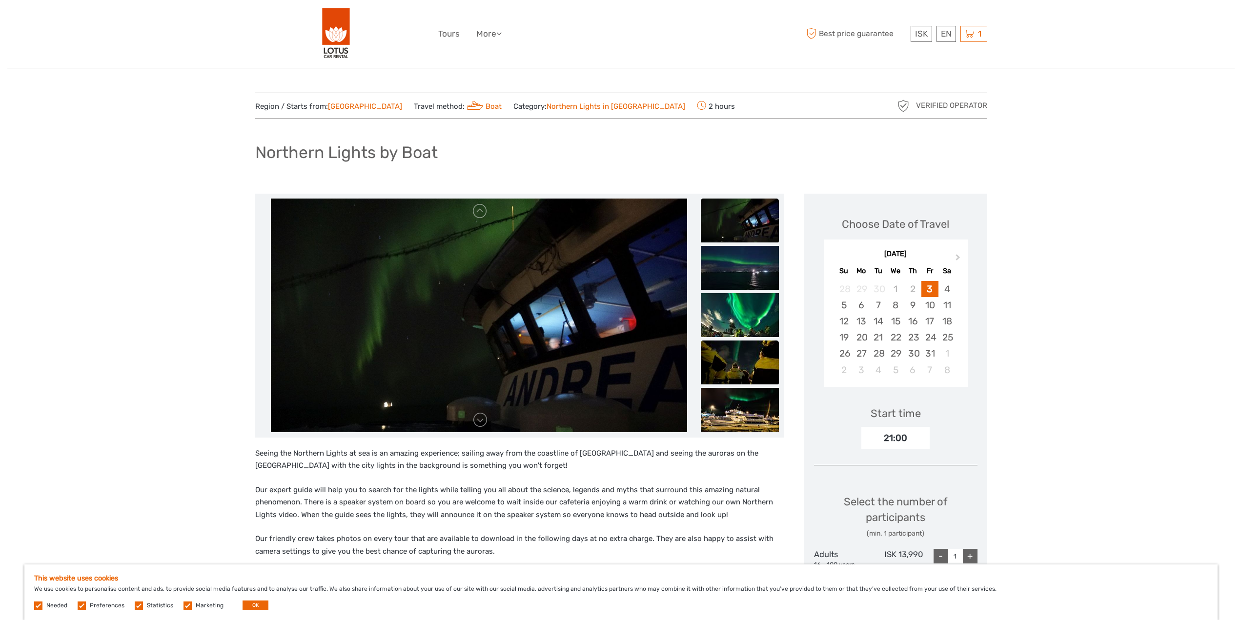
click at [751, 341] on img at bounding box center [740, 363] width 78 height 44
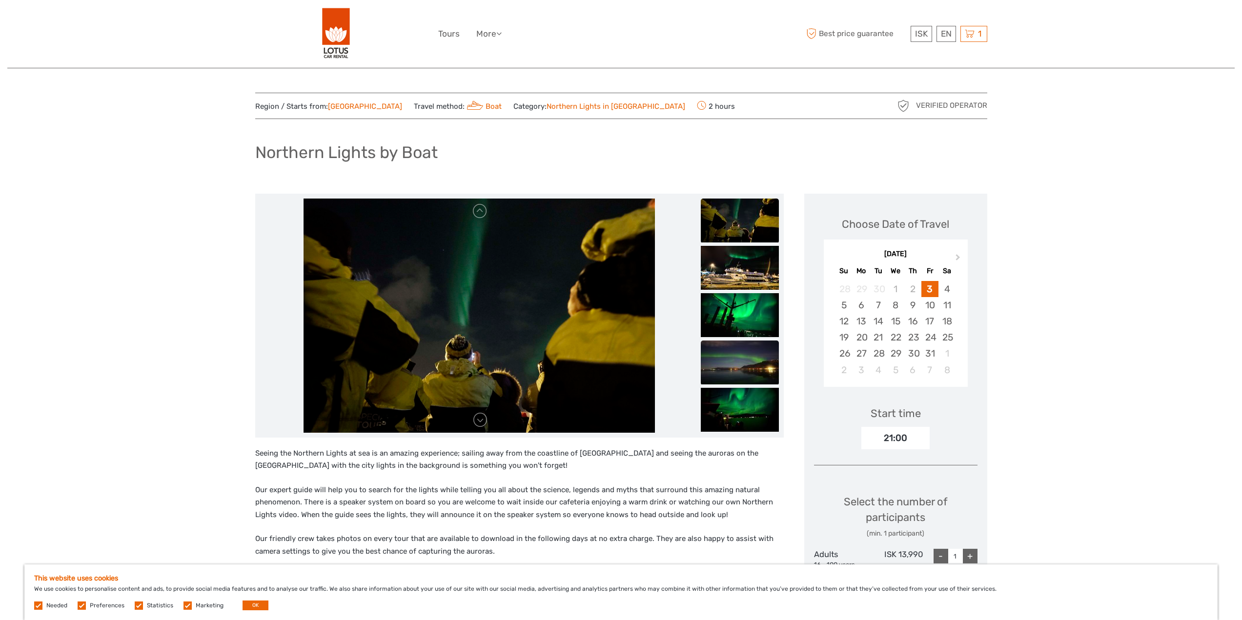
click at [749, 363] on img at bounding box center [740, 363] width 78 height 44
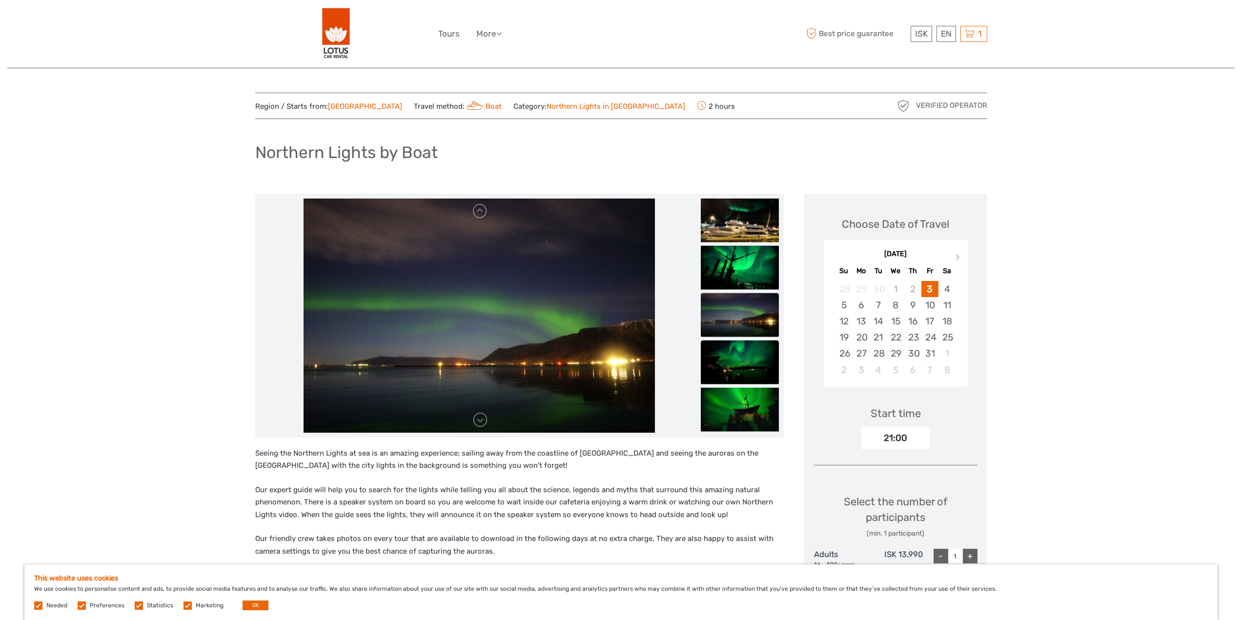
click at [750, 364] on img at bounding box center [740, 362] width 78 height 44
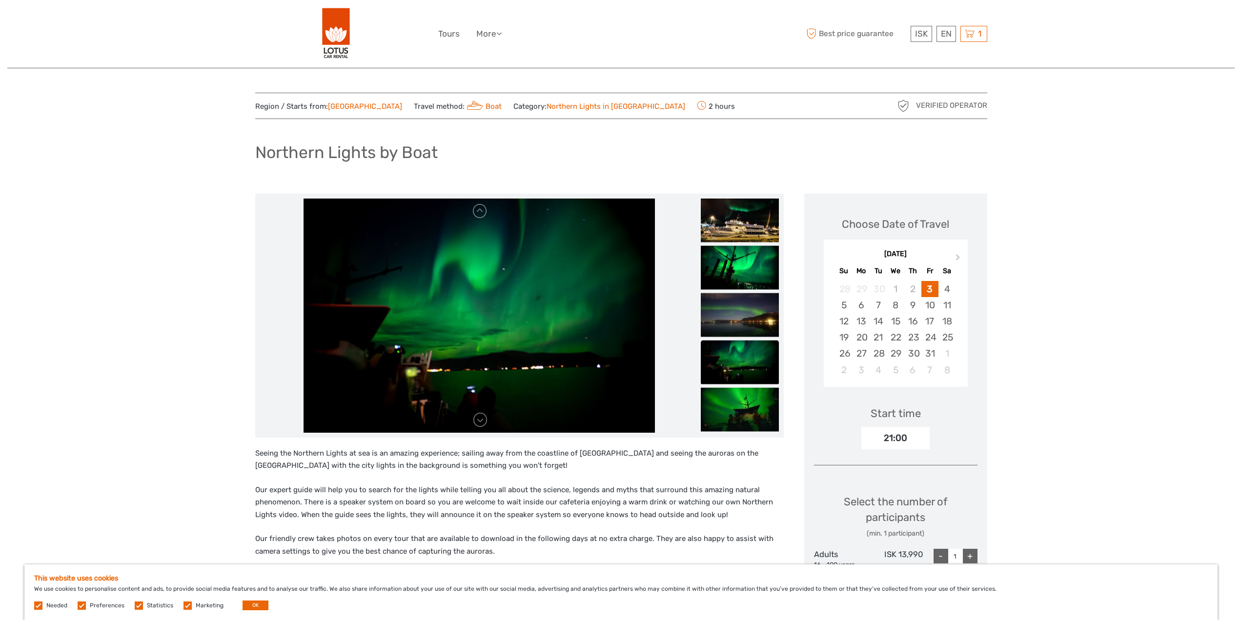
click at [752, 385] on li at bounding box center [740, 362] width 78 height 45
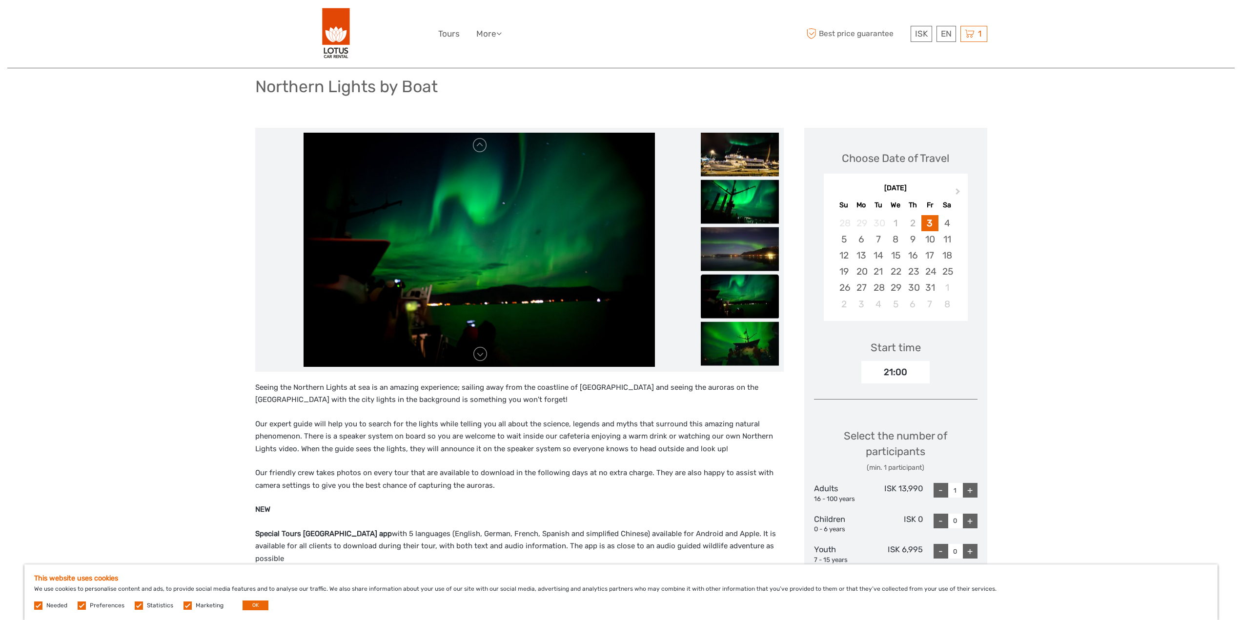
scroll to position [439, 0]
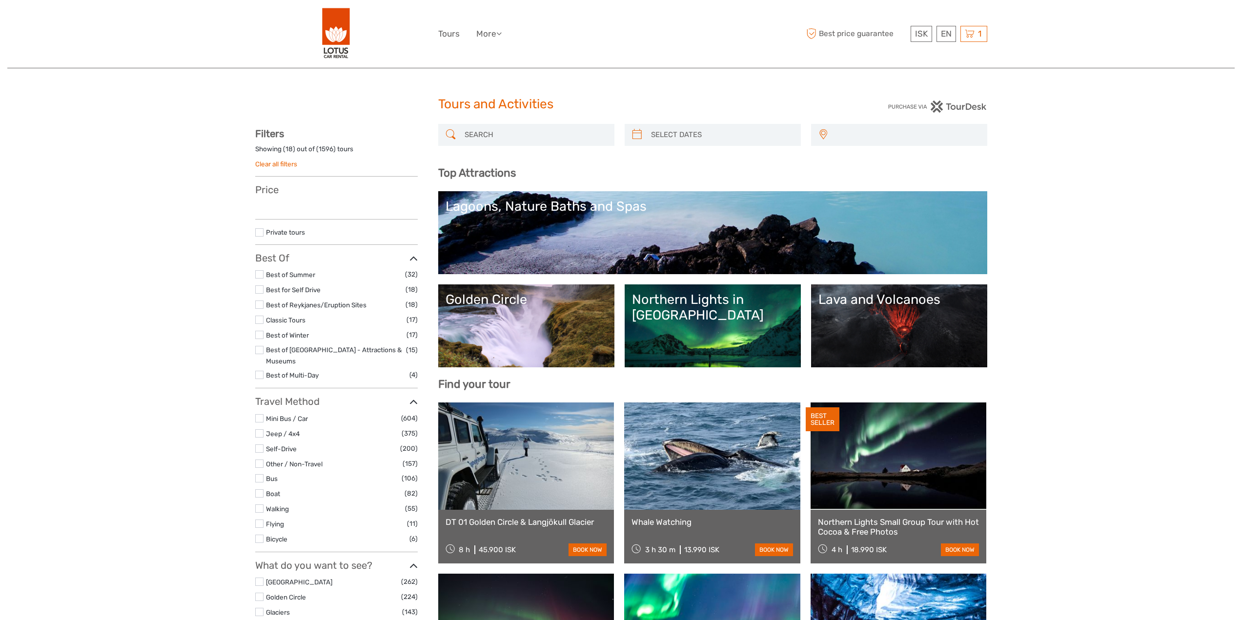
select select
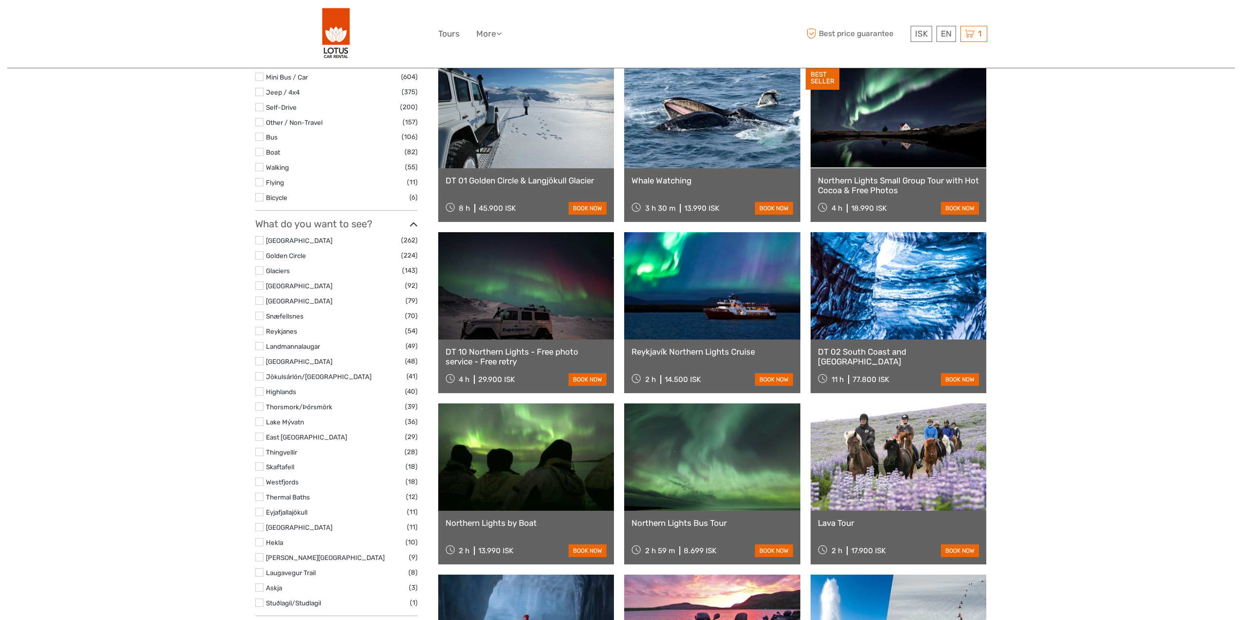
select select
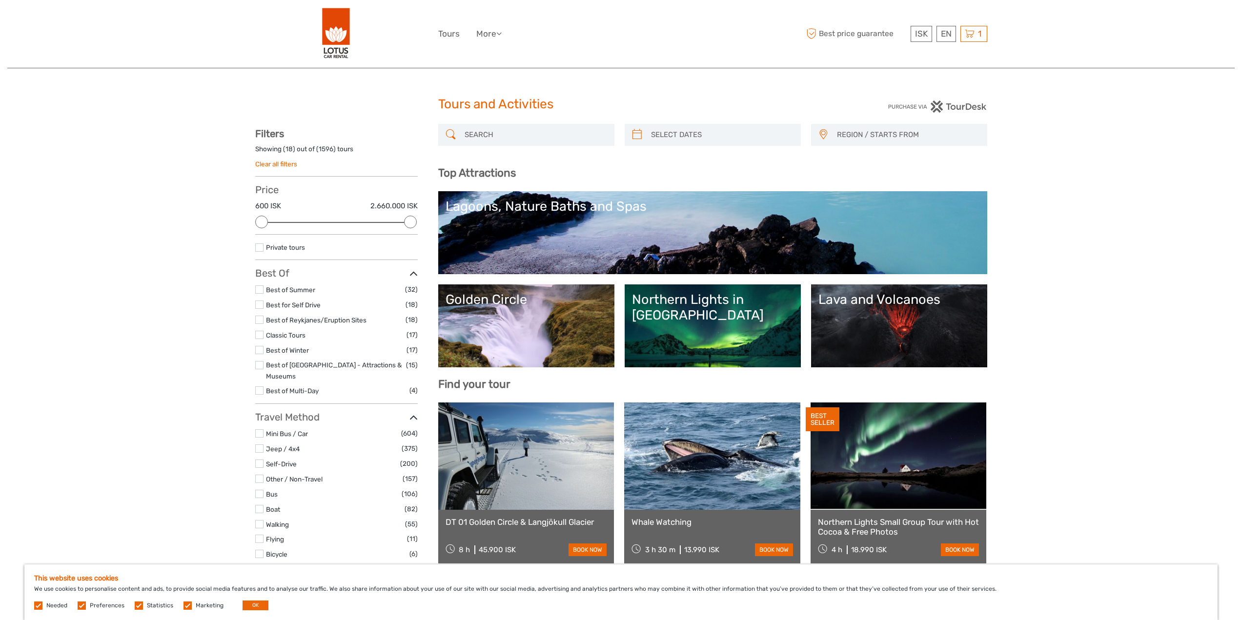
click at [922, 338] on link "Lava and Volcanoes" at bounding box center [899, 326] width 162 height 68
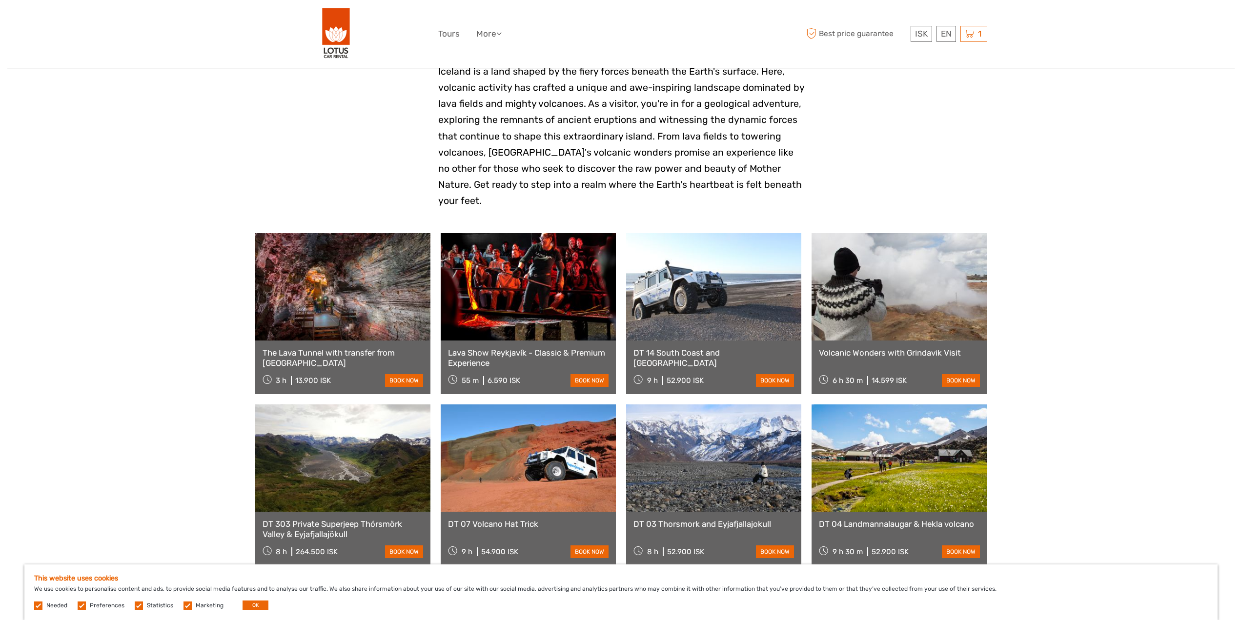
click at [716, 293] on link at bounding box center [713, 286] width 175 height 107
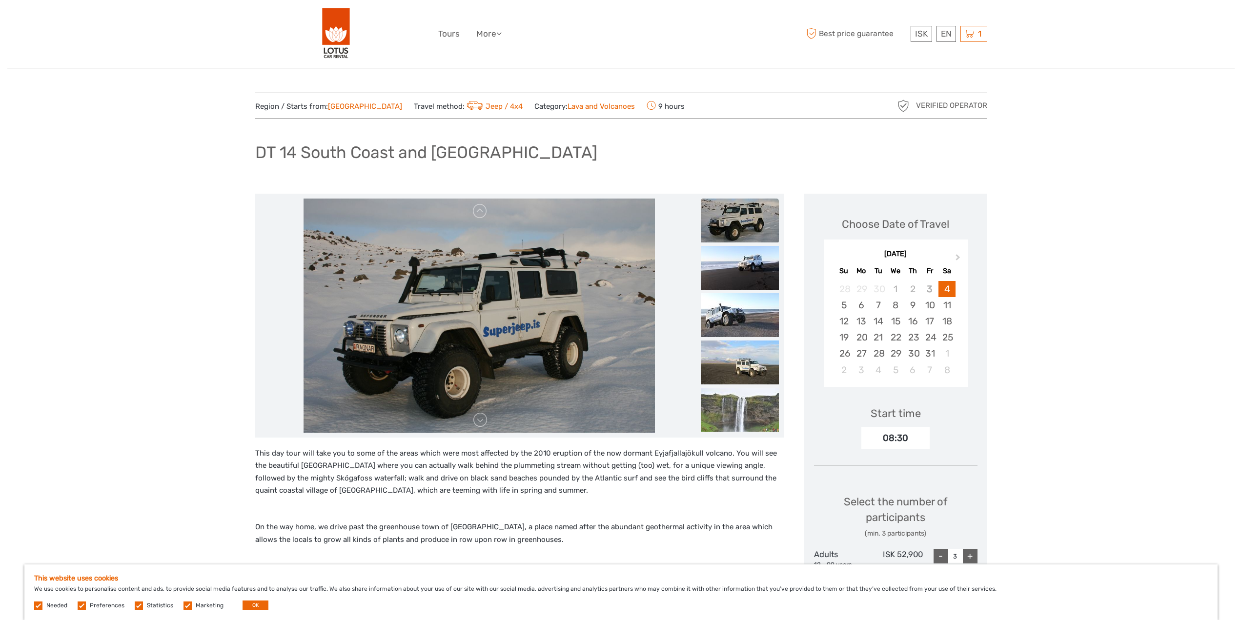
click at [477, 429] on img at bounding box center [479, 316] width 351 height 234
click at [477, 427] on link at bounding box center [480, 420] width 16 height 16
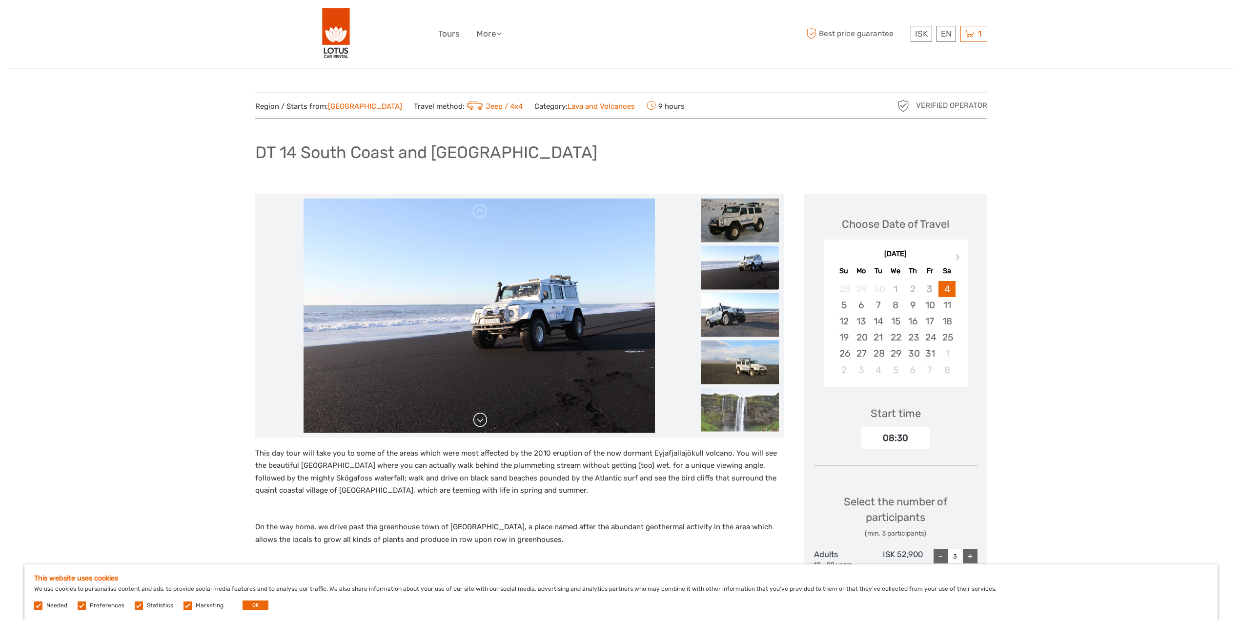
click at [482, 419] on link at bounding box center [480, 420] width 16 height 16
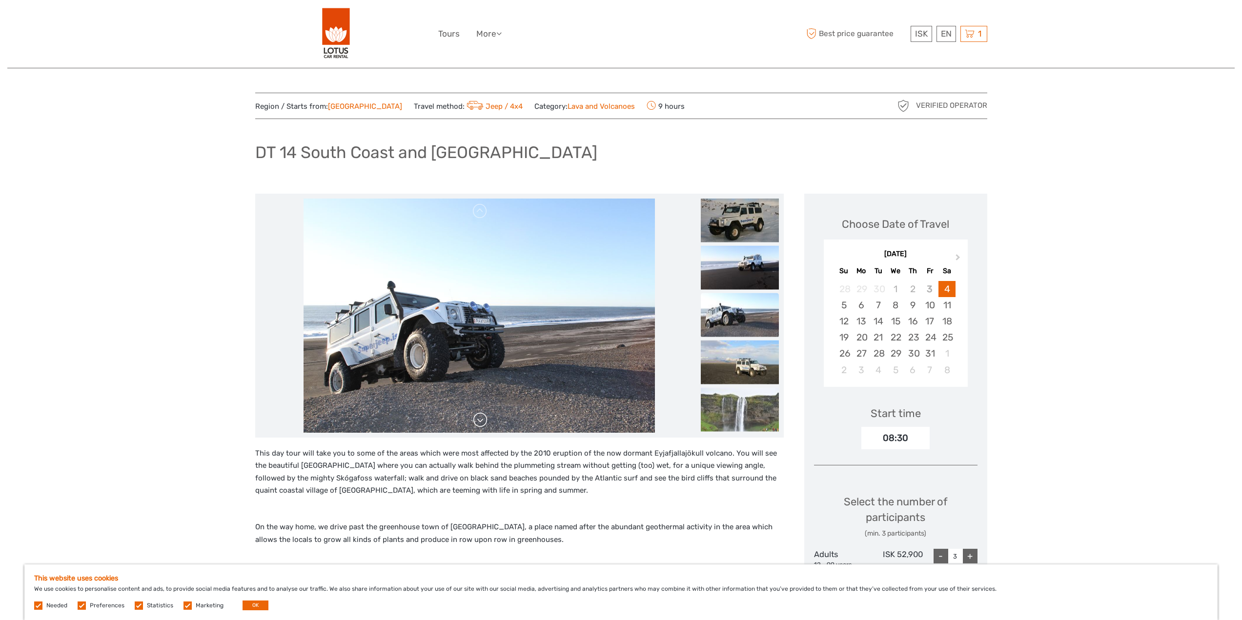
click at [482, 419] on link at bounding box center [480, 420] width 16 height 16
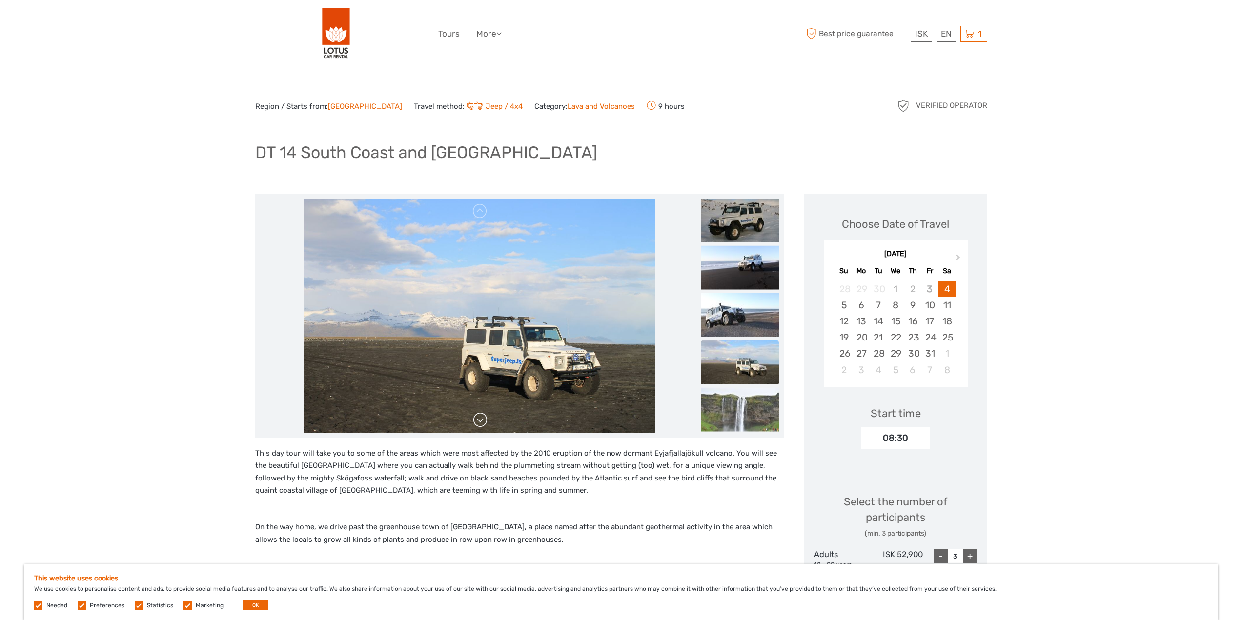
click at [482, 419] on link at bounding box center [480, 420] width 16 height 16
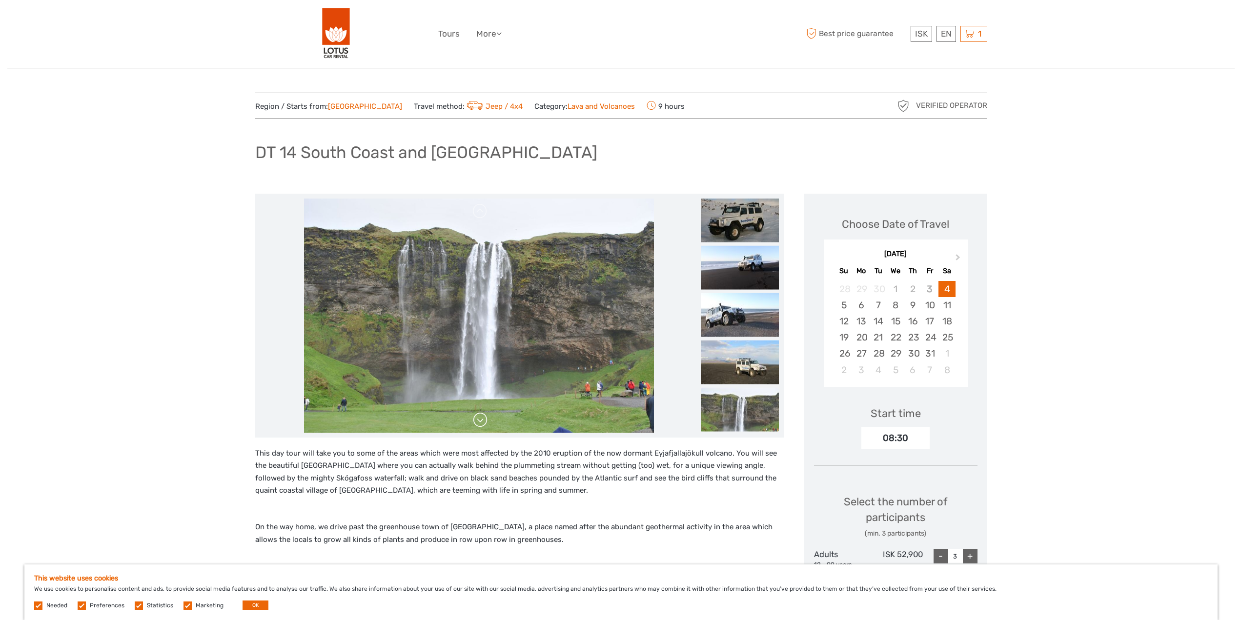
click at [482, 419] on link at bounding box center [480, 420] width 16 height 16
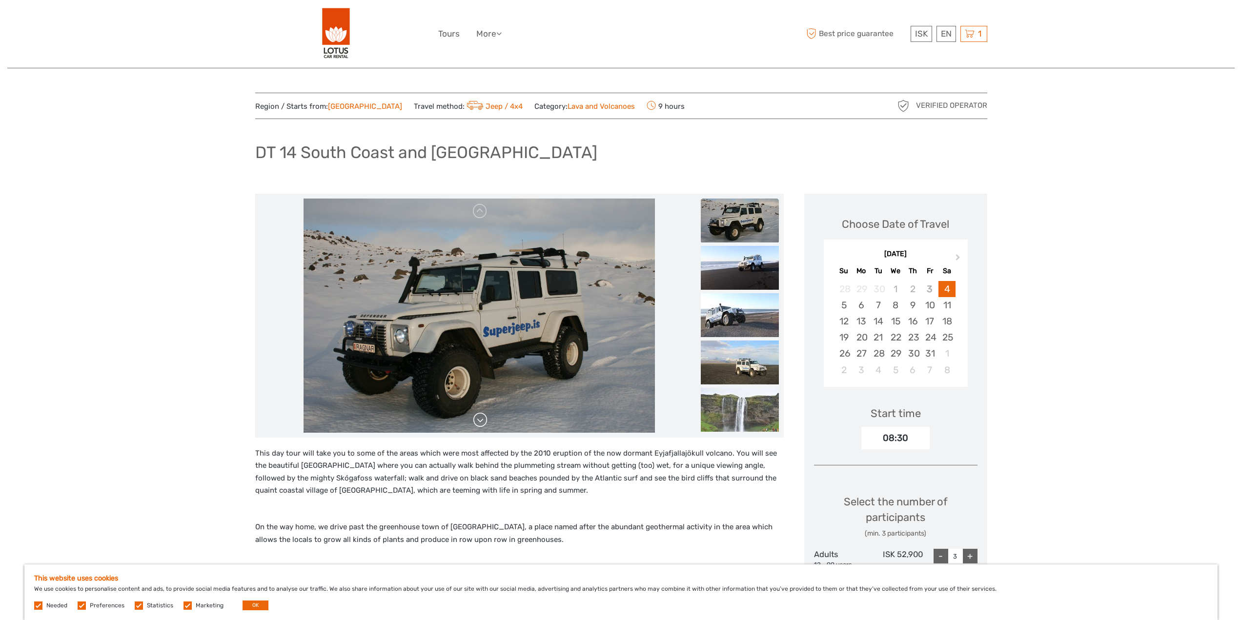
click at [482, 419] on img at bounding box center [479, 316] width 351 height 234
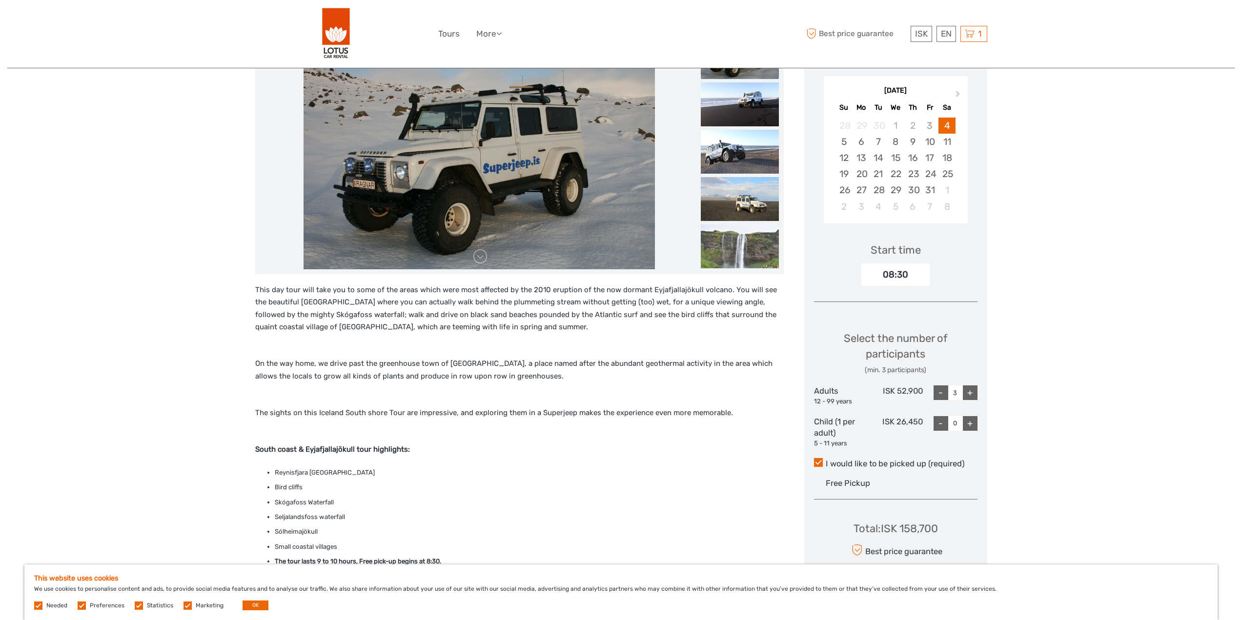
scroll to position [195, 0]
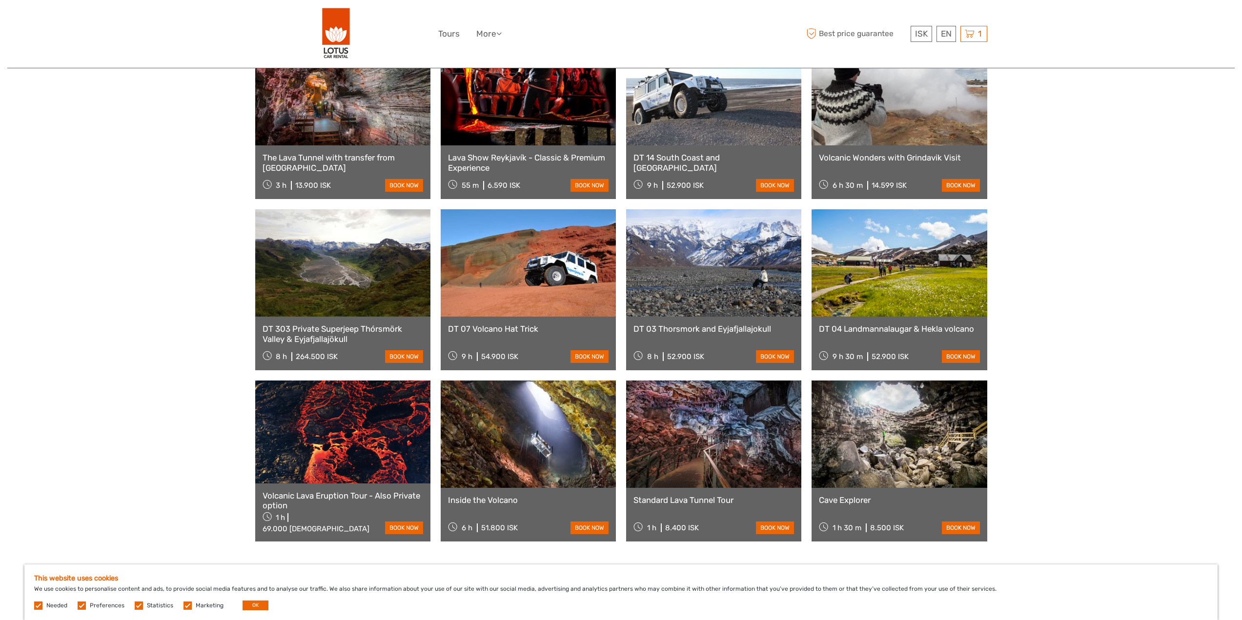
scroll to position [586, 0]
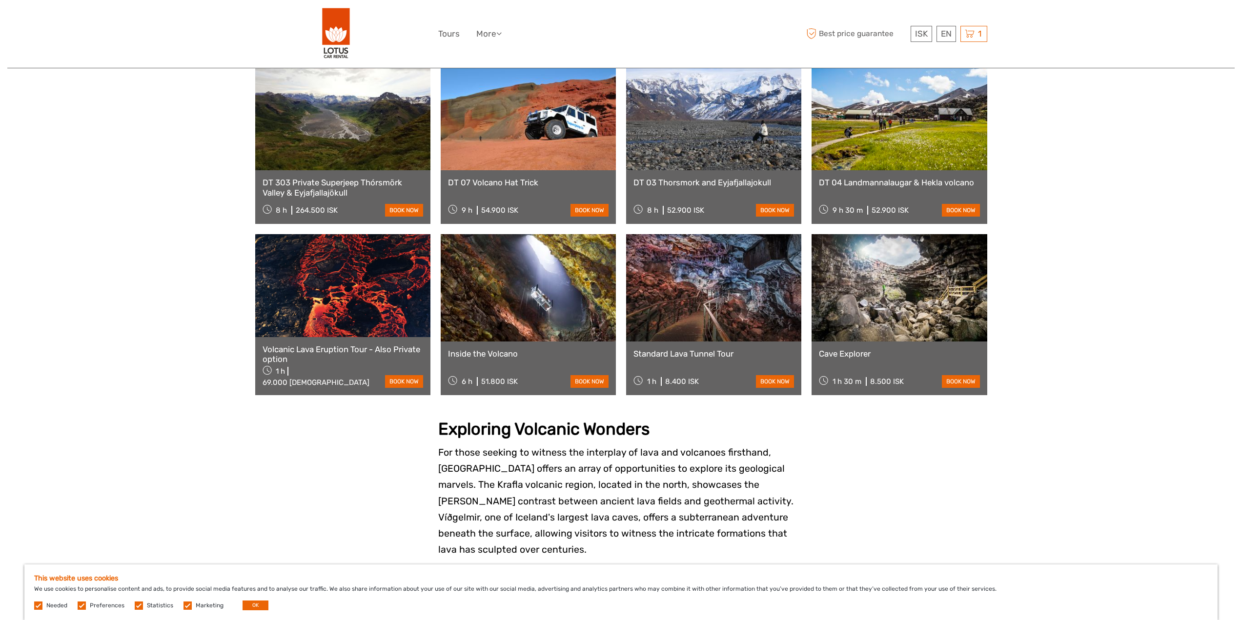
click at [346, 284] on link at bounding box center [342, 285] width 175 height 102
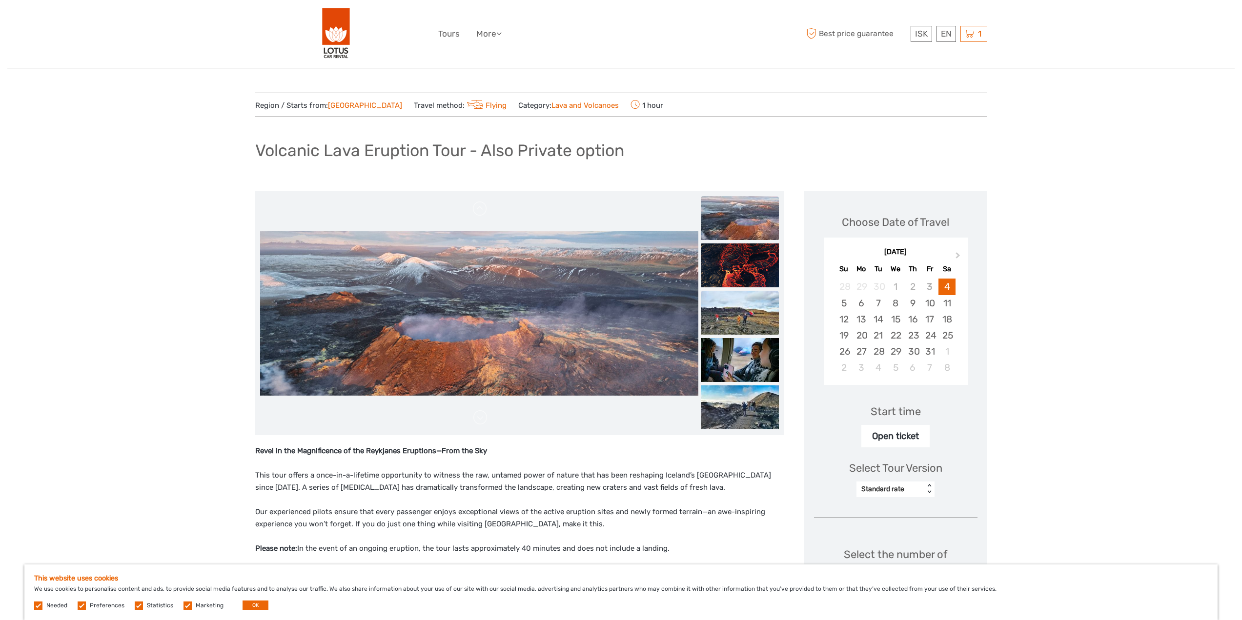
click at [749, 303] on img at bounding box center [740, 313] width 78 height 44
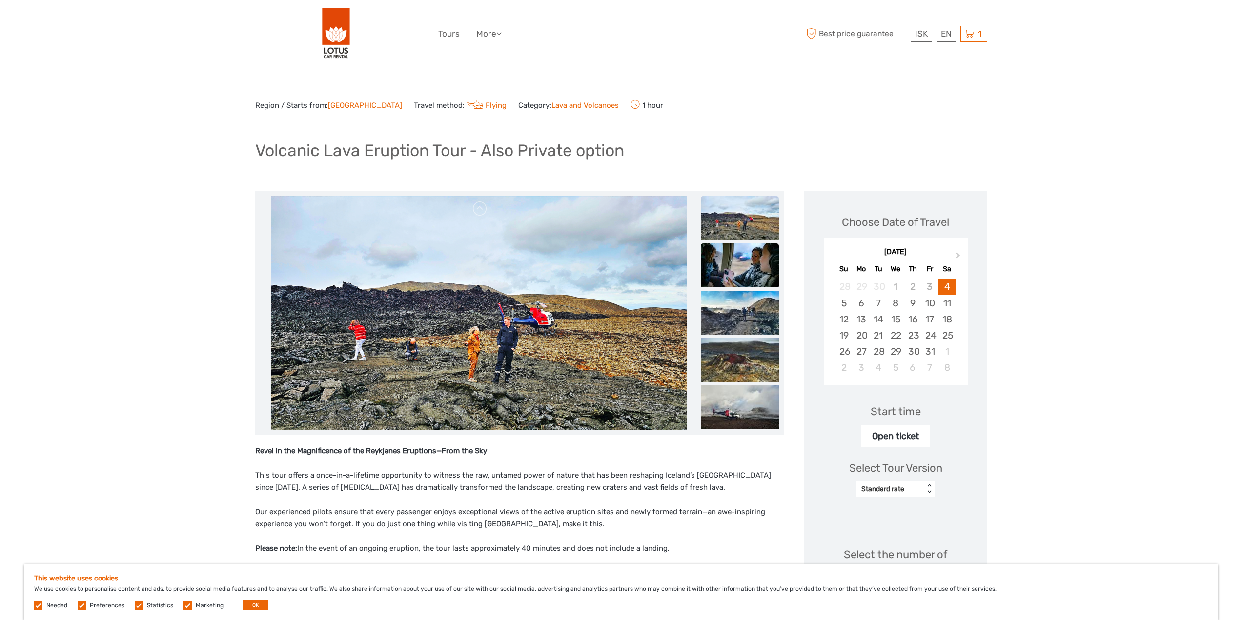
click at [751, 275] on img at bounding box center [740, 266] width 78 height 44
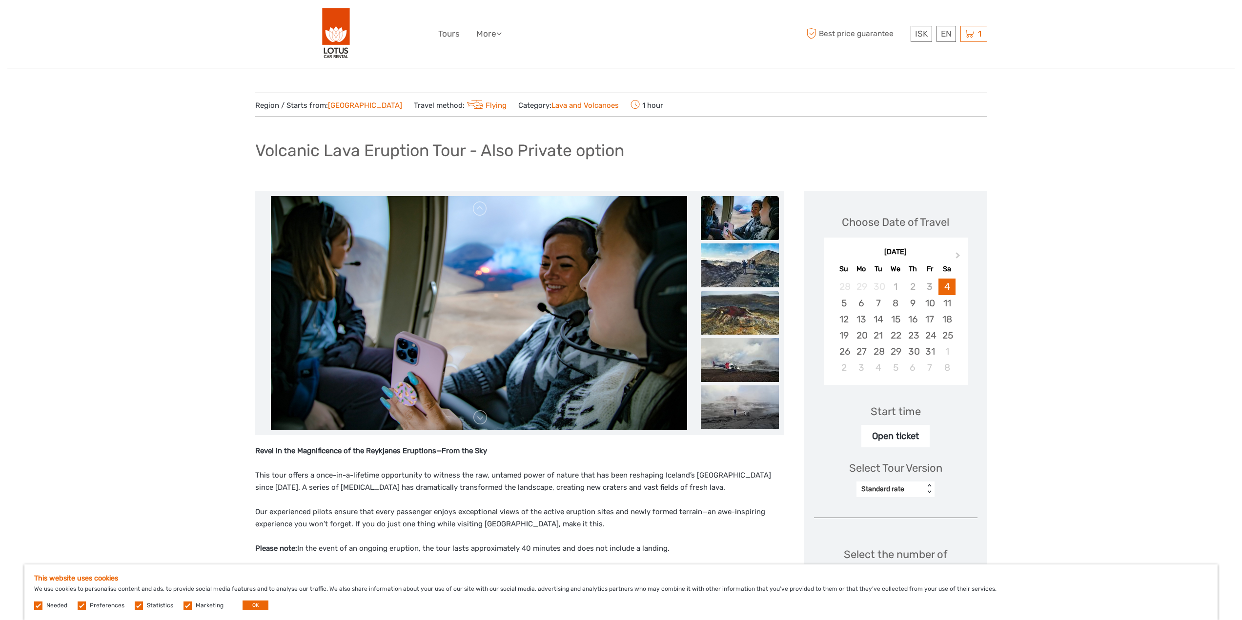
click at [757, 301] on img at bounding box center [740, 313] width 78 height 44
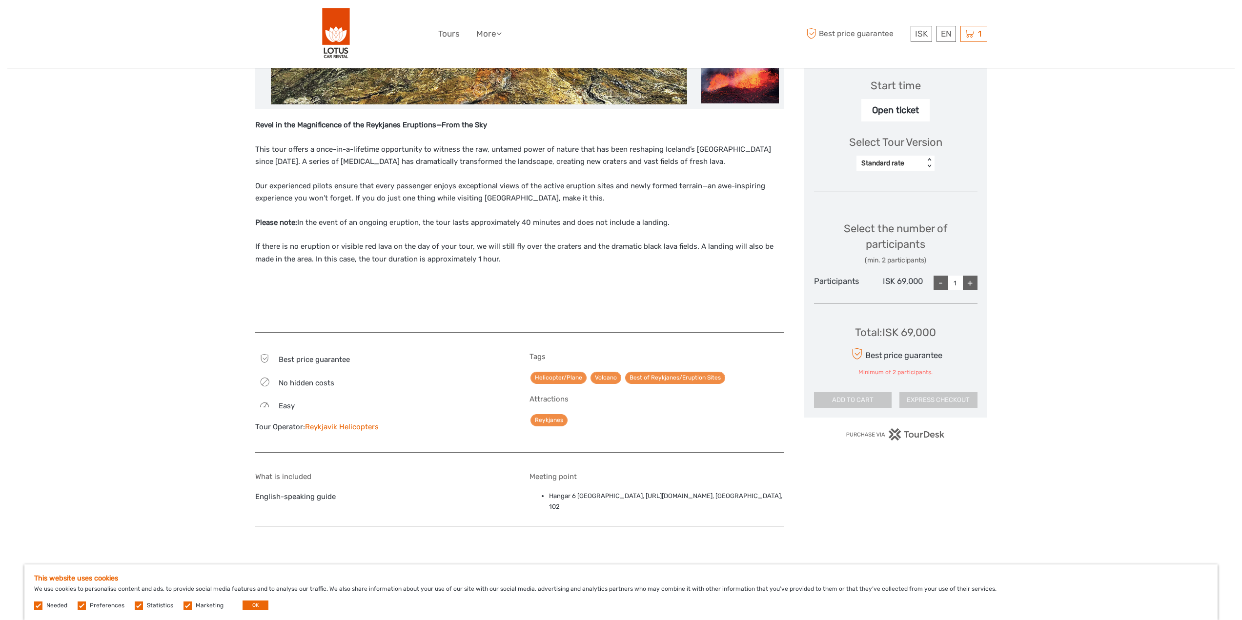
scroll to position [342, 0]
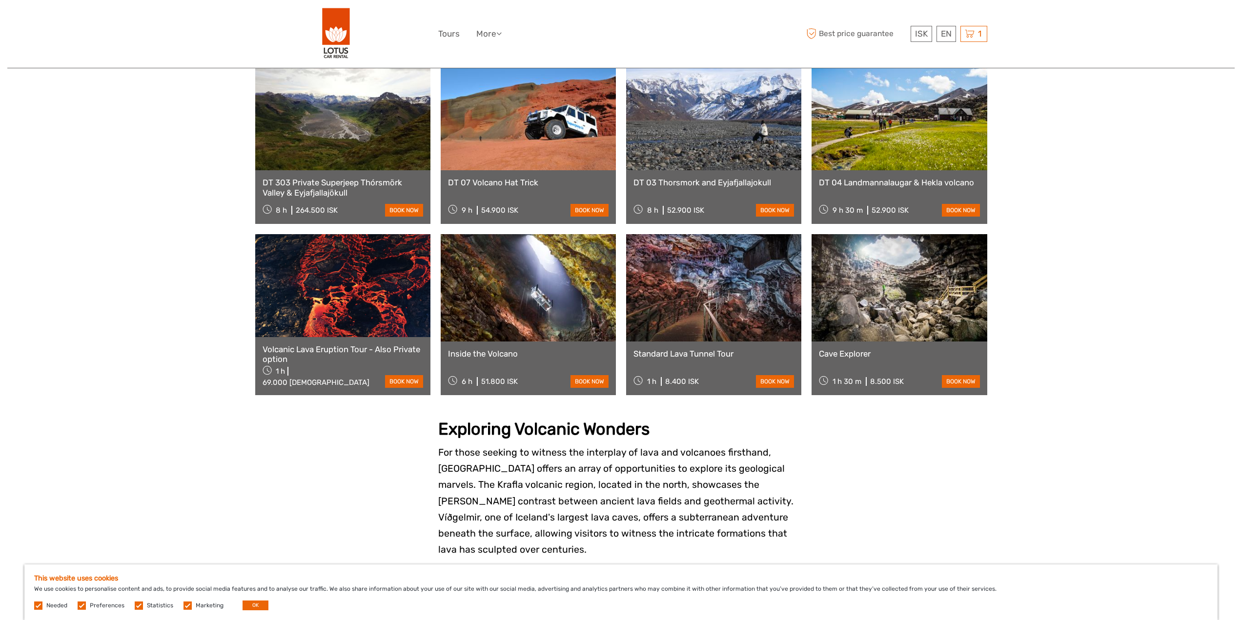
click at [550, 309] on link at bounding box center [528, 287] width 175 height 107
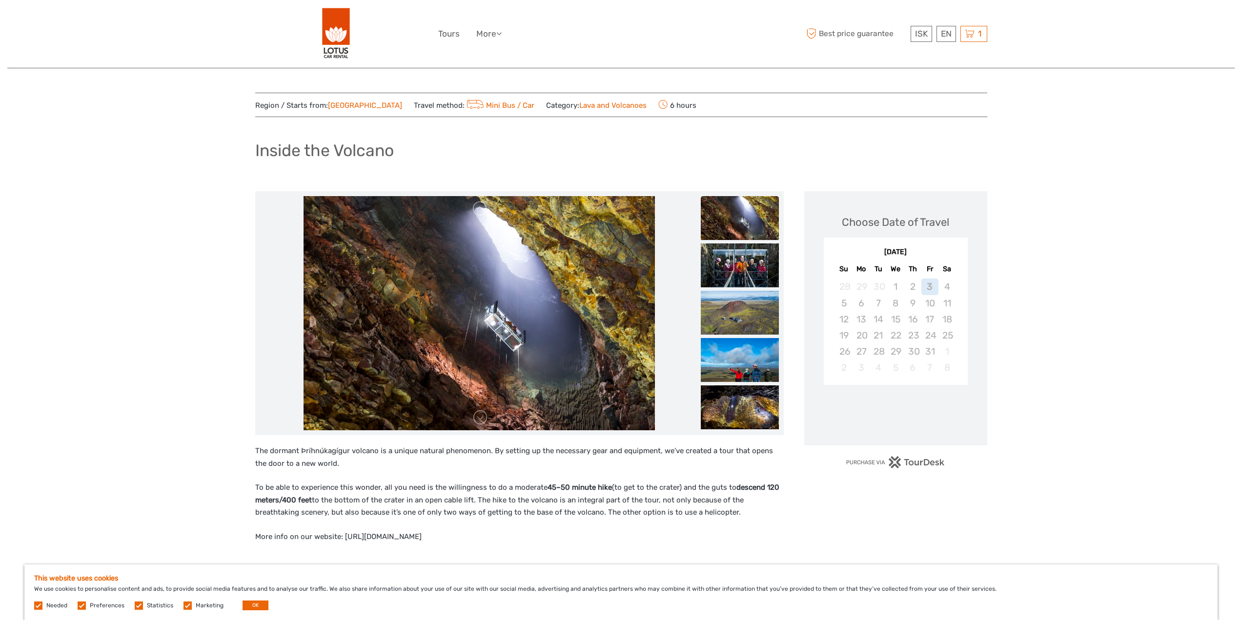
click at [530, 330] on img at bounding box center [479, 313] width 351 height 234
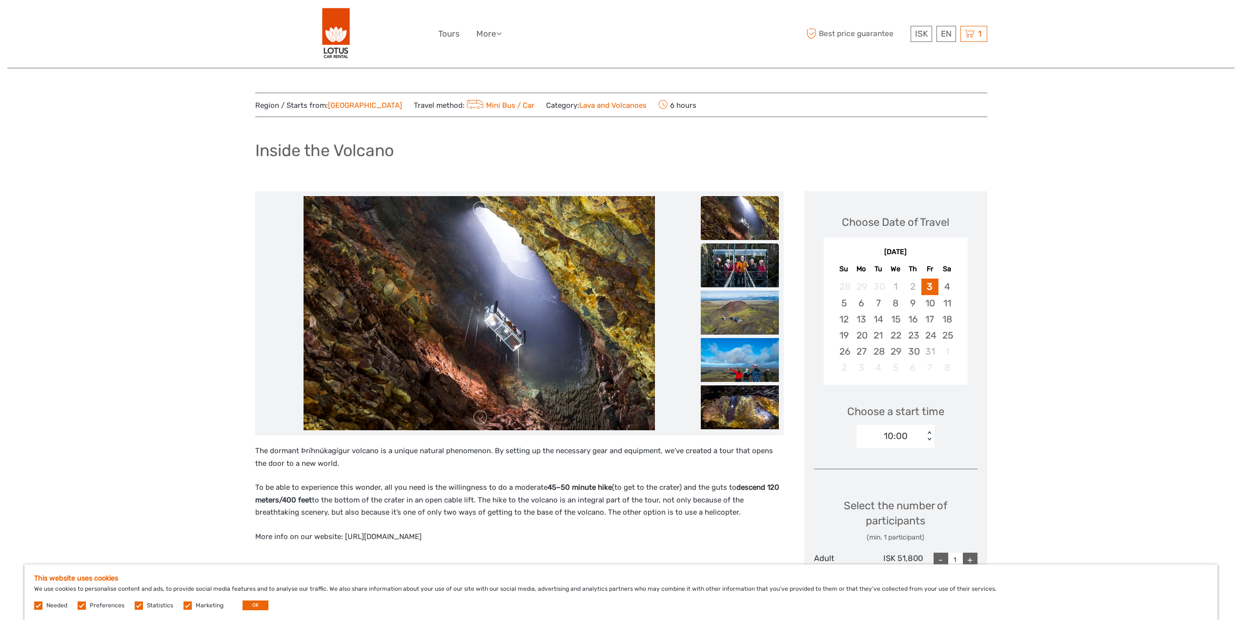
click at [760, 279] on img at bounding box center [740, 266] width 78 height 44
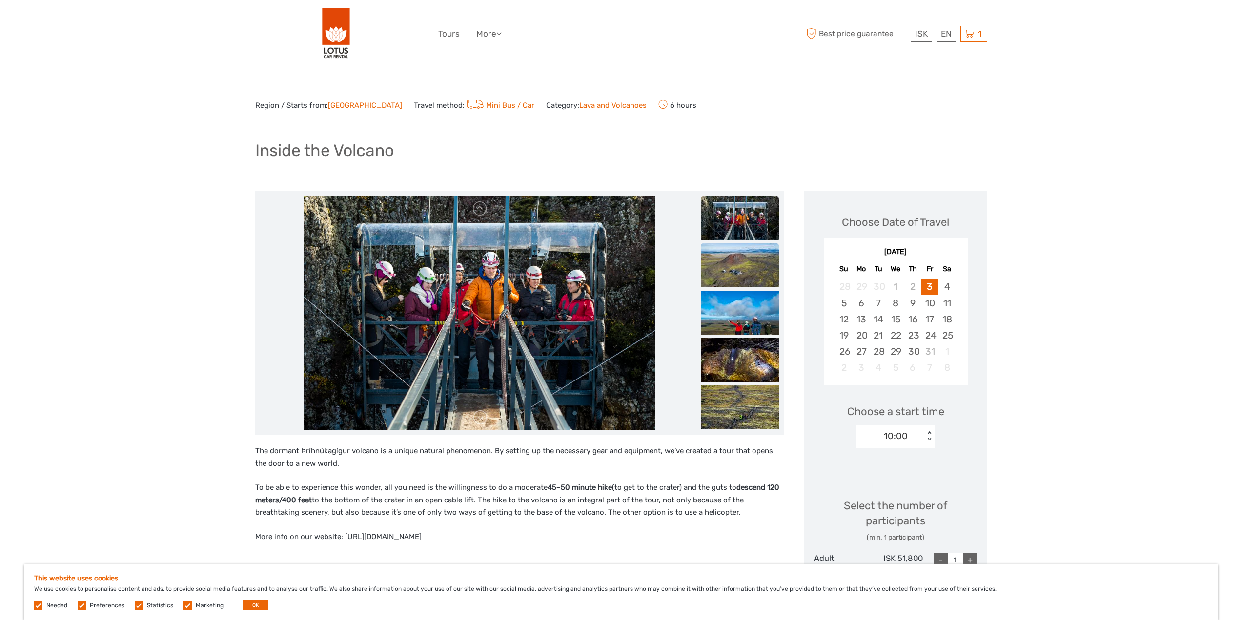
click at [754, 287] on img at bounding box center [740, 266] width 78 height 44
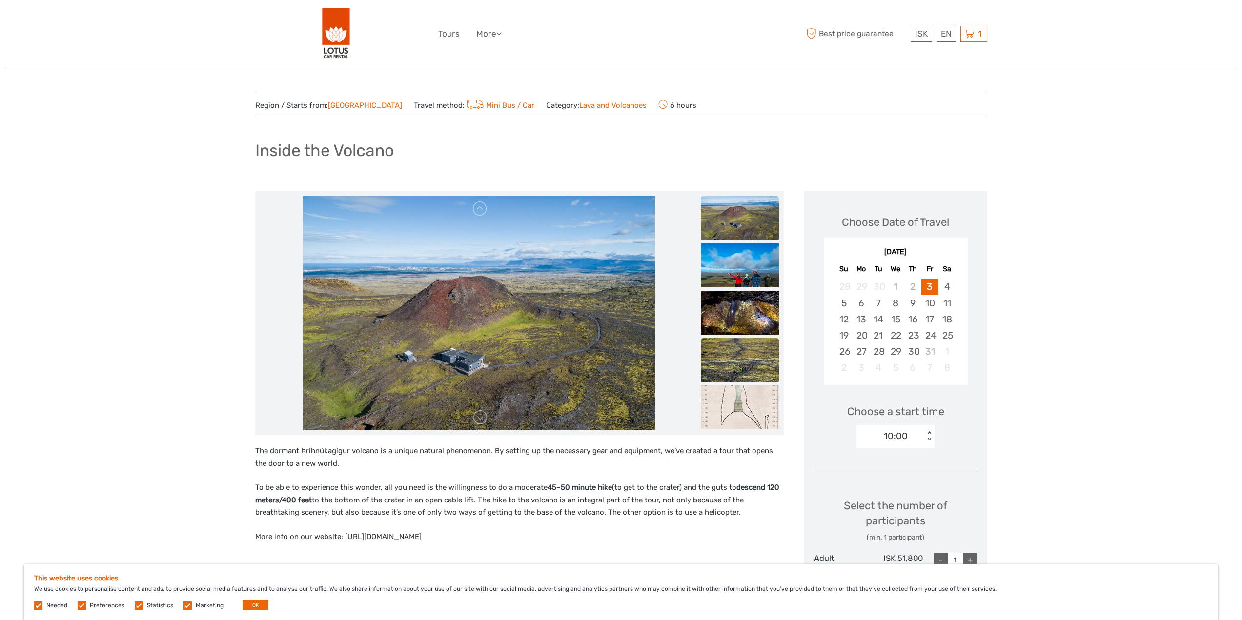
click at [759, 340] on img at bounding box center [740, 360] width 78 height 44
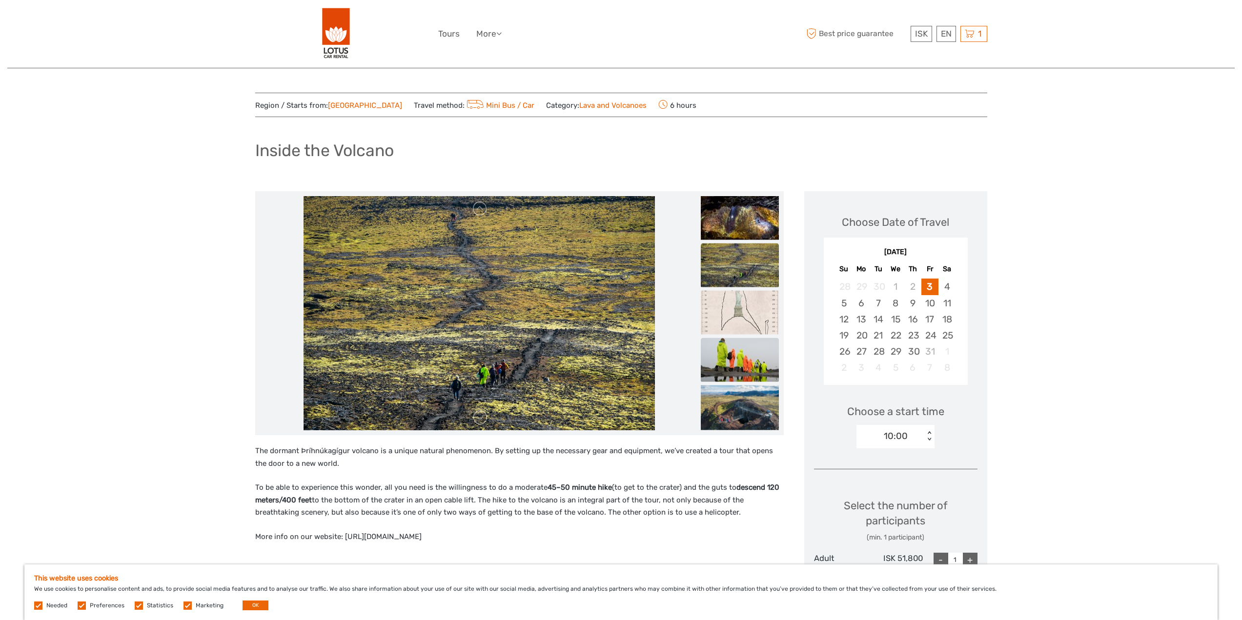
click at [751, 367] on img at bounding box center [740, 360] width 78 height 44
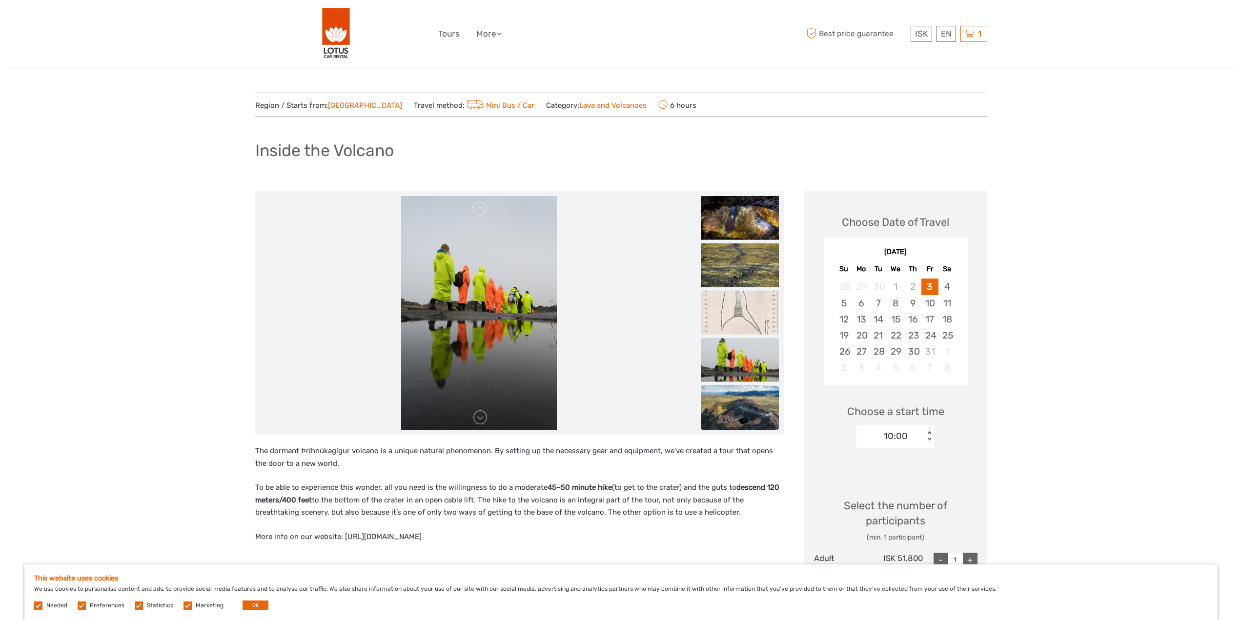
click at [750, 407] on img at bounding box center [740, 412] width 78 height 52
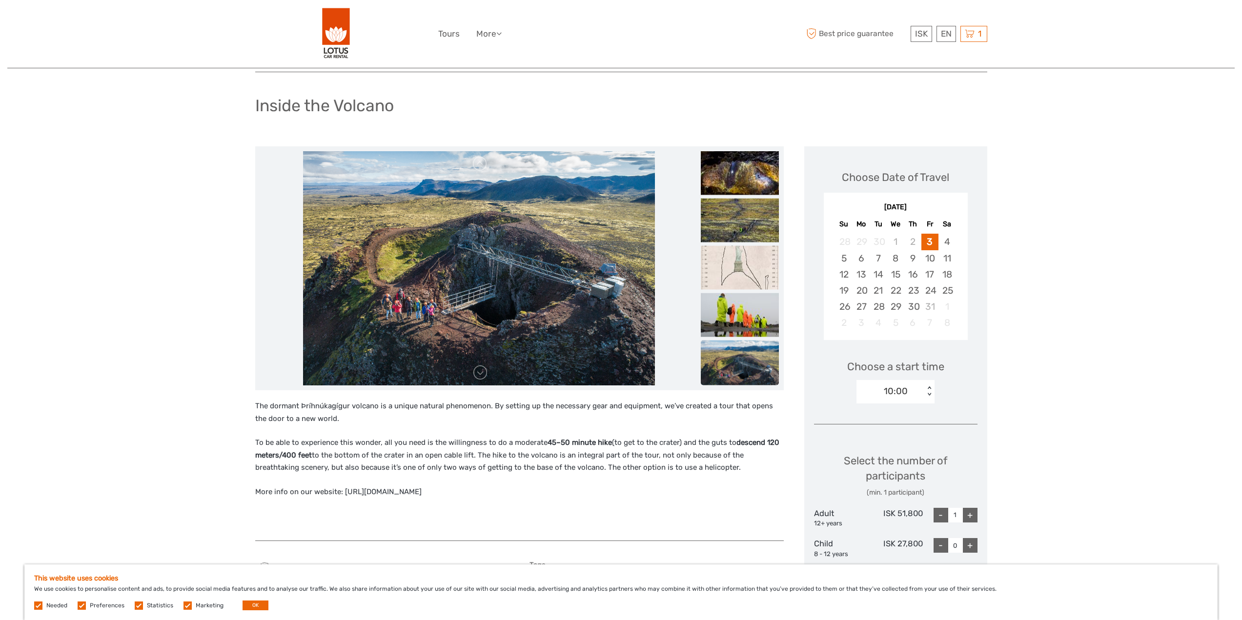
scroll to position [390, 0]
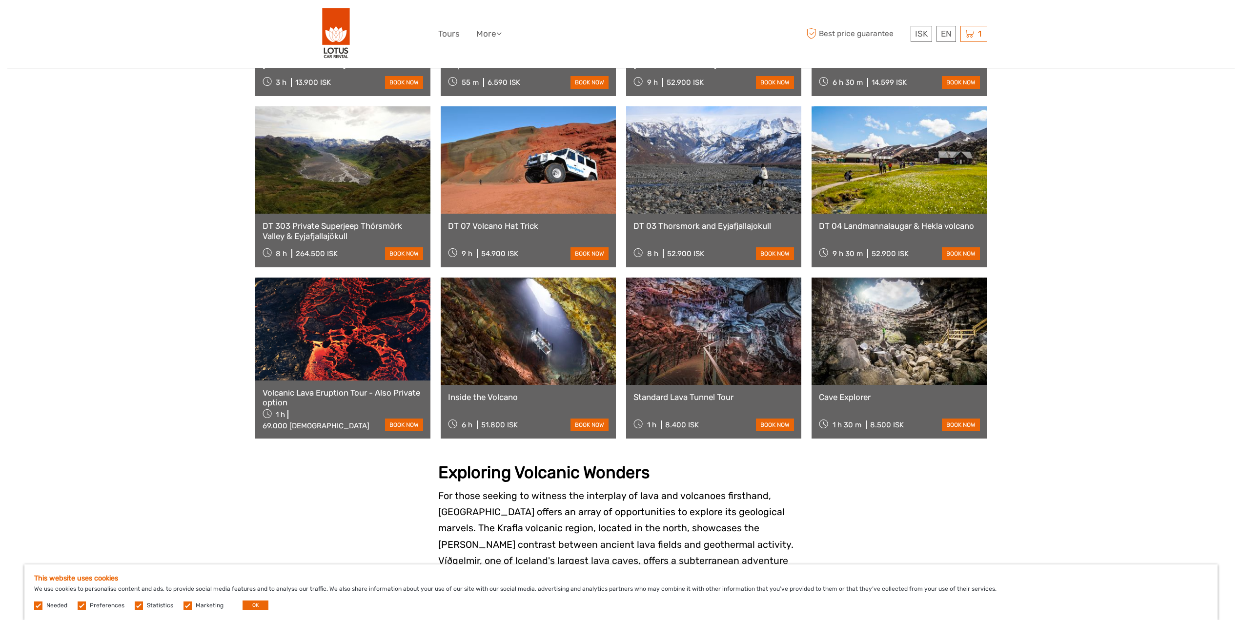
scroll to position [586, 0]
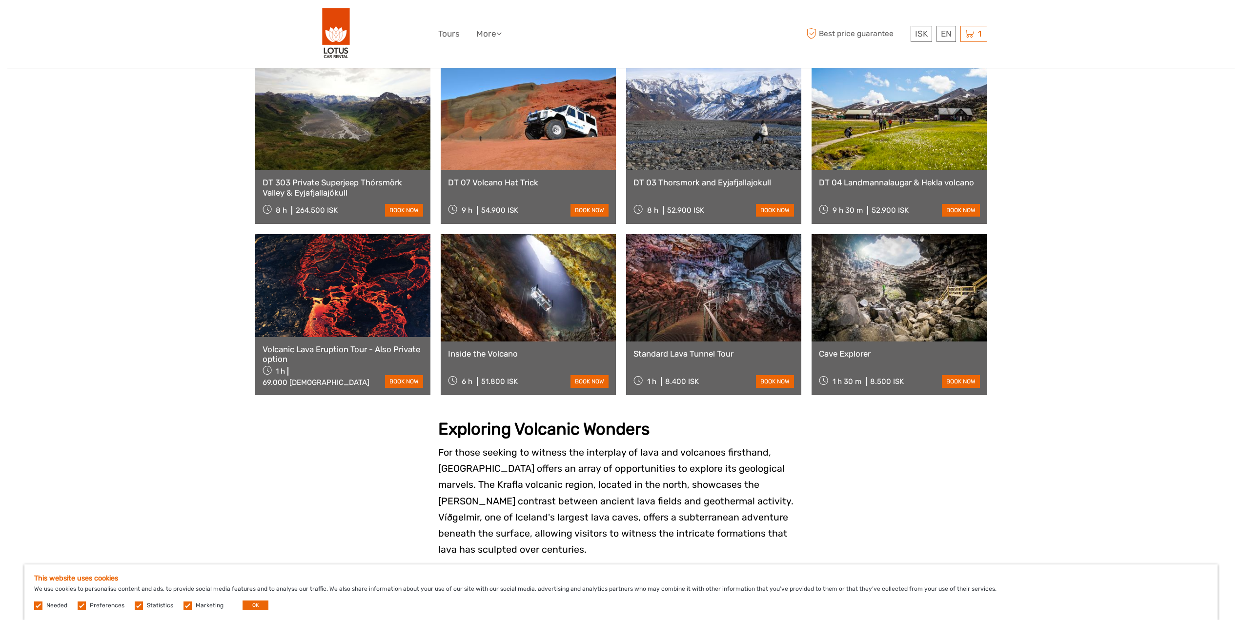
click at [689, 266] on link at bounding box center [713, 287] width 175 height 107
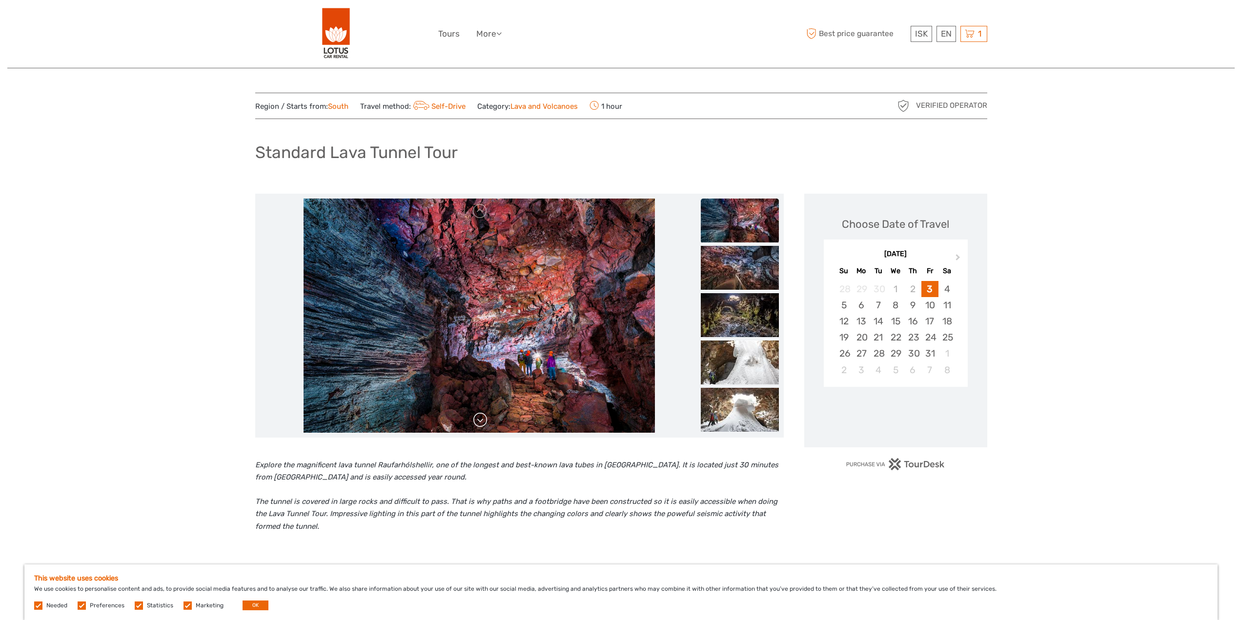
click at [482, 421] on link at bounding box center [480, 420] width 16 height 16
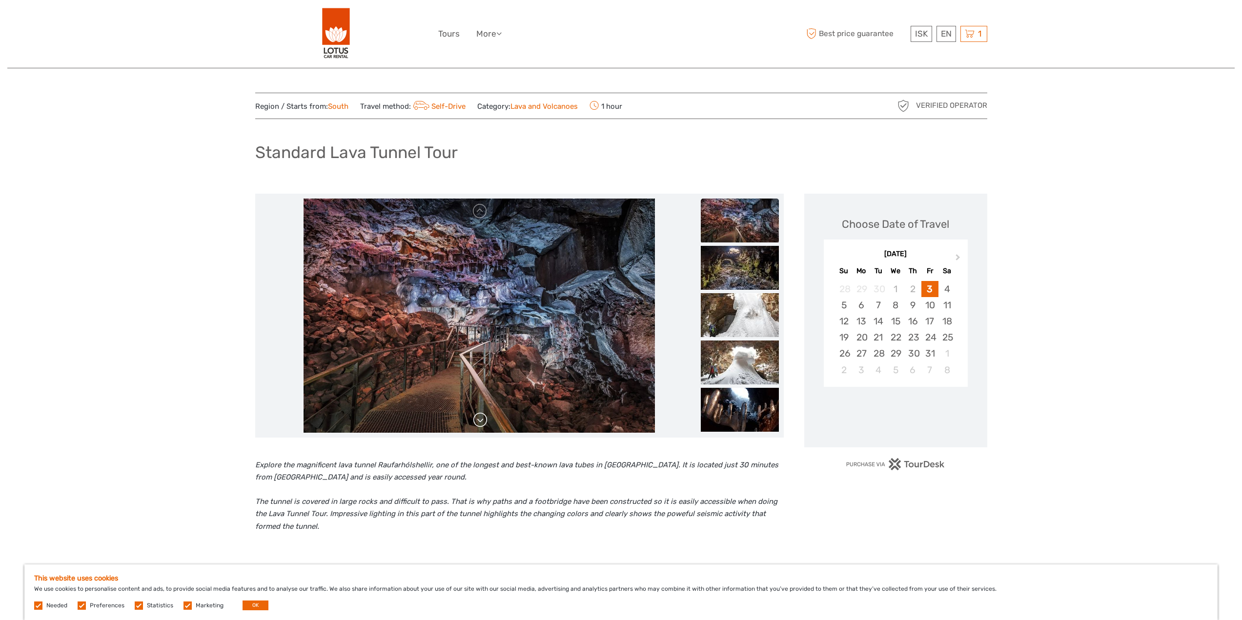
click at [482, 422] on link at bounding box center [480, 420] width 16 height 16
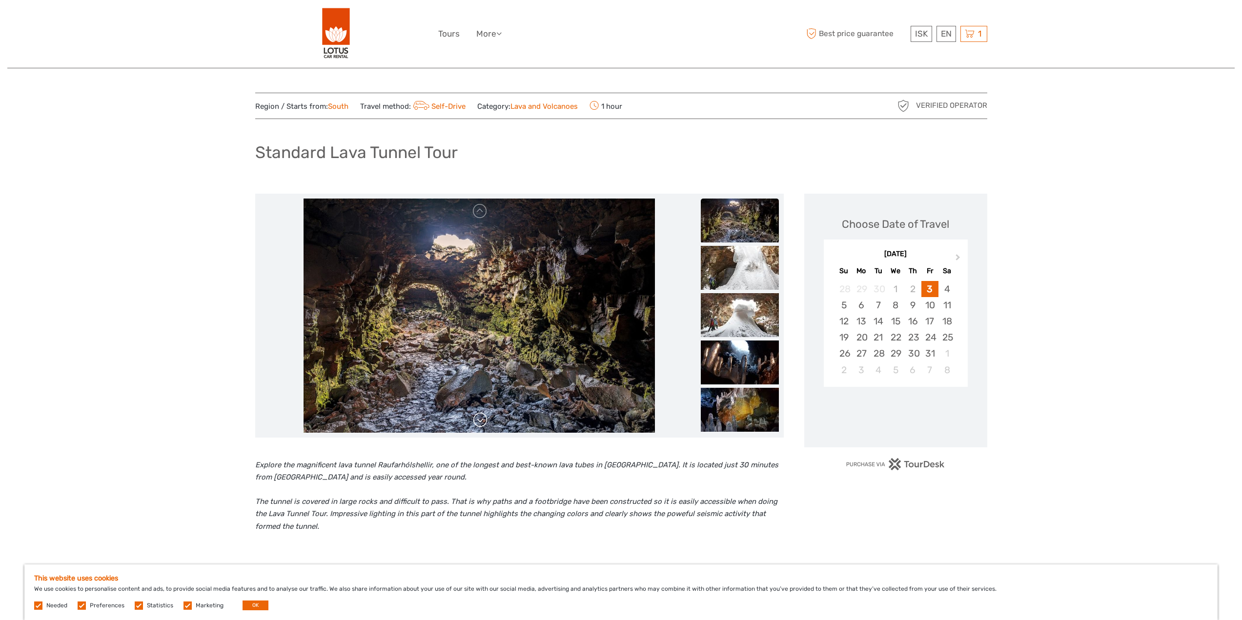
click at [482, 422] on link at bounding box center [480, 420] width 16 height 16
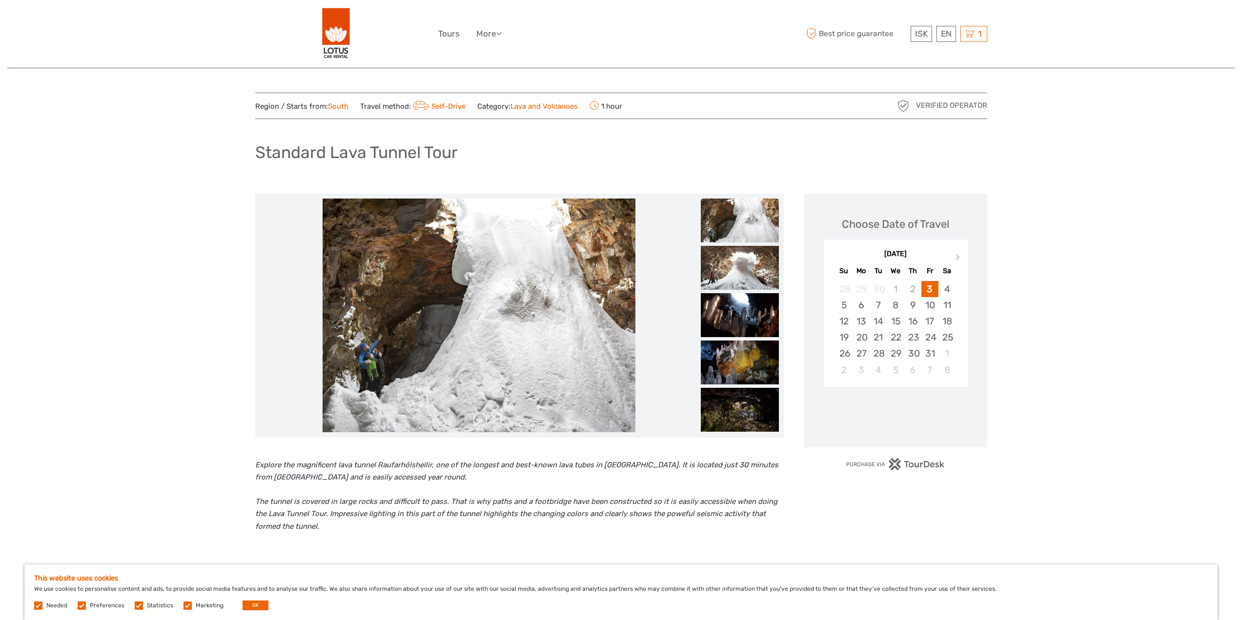
click at [482, 422] on link at bounding box center [480, 420] width 16 height 16
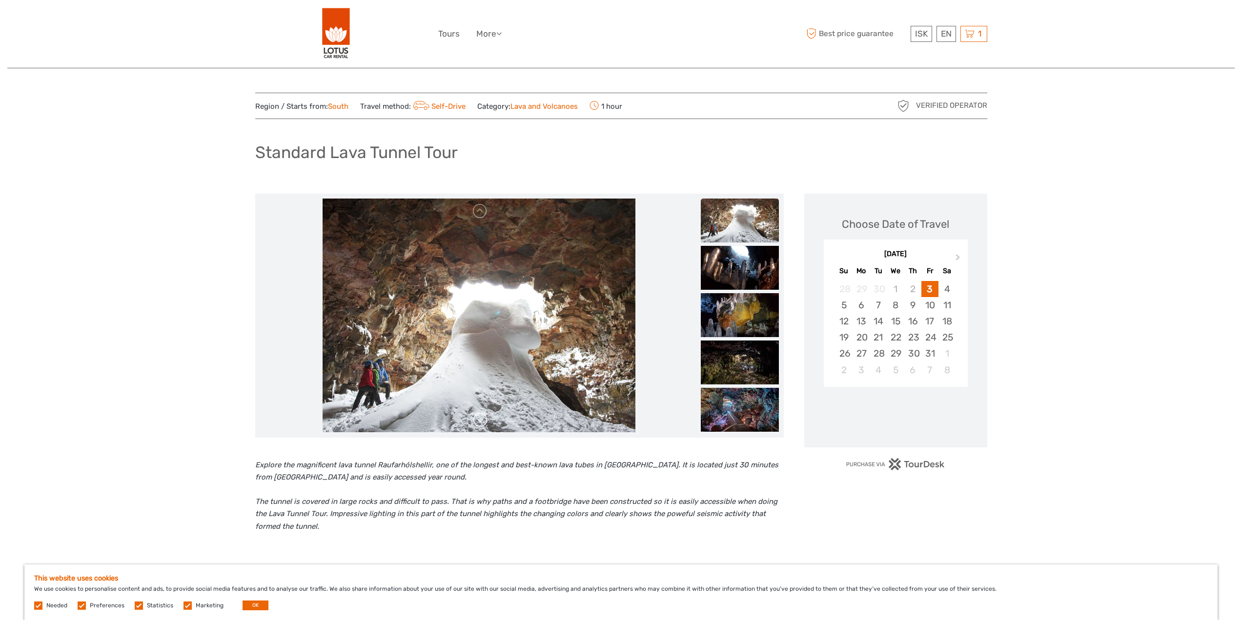
click at [482, 422] on link at bounding box center [480, 420] width 16 height 16
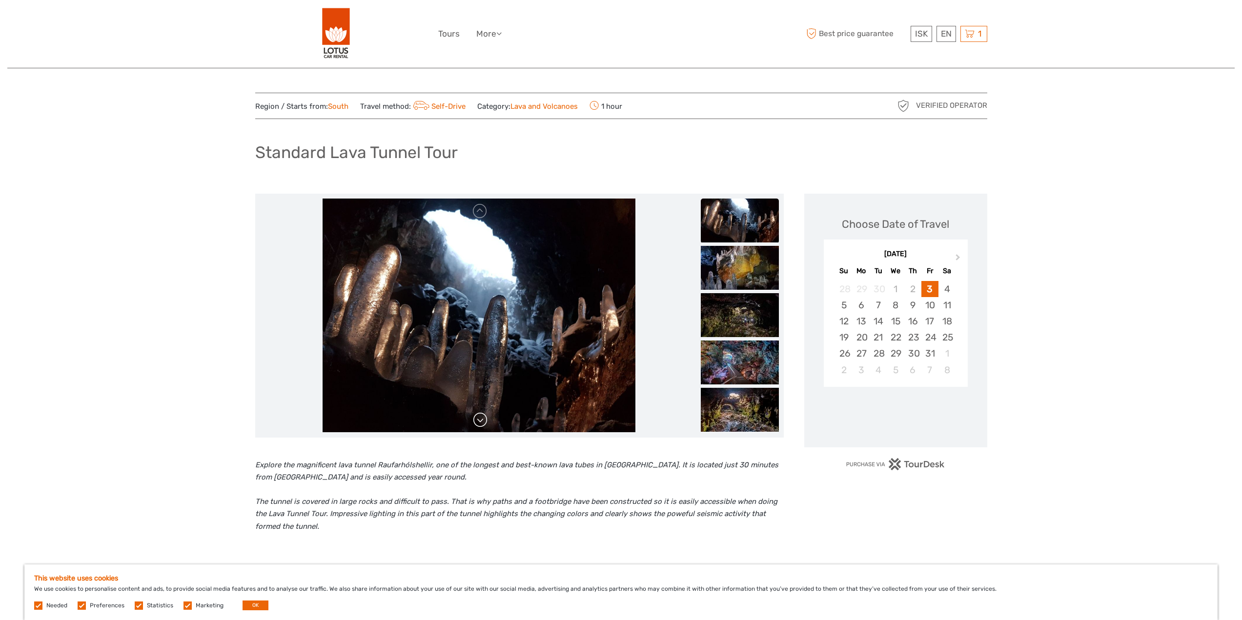
click at [481, 422] on link at bounding box center [480, 420] width 16 height 16
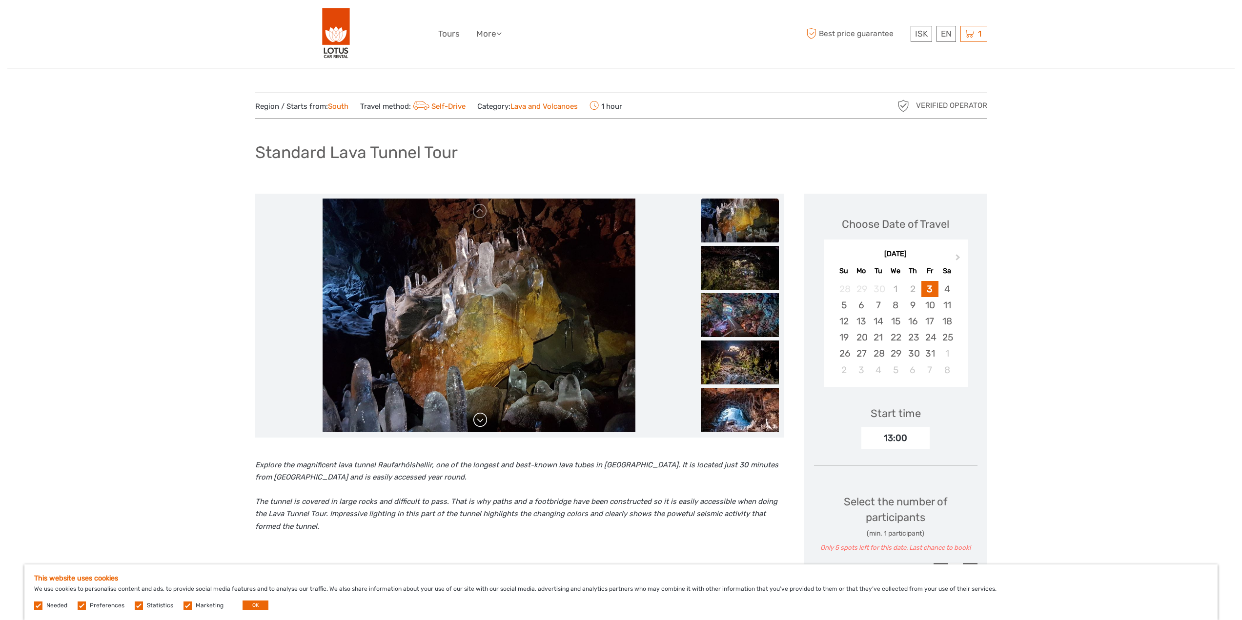
click at [481, 422] on link at bounding box center [480, 420] width 16 height 16
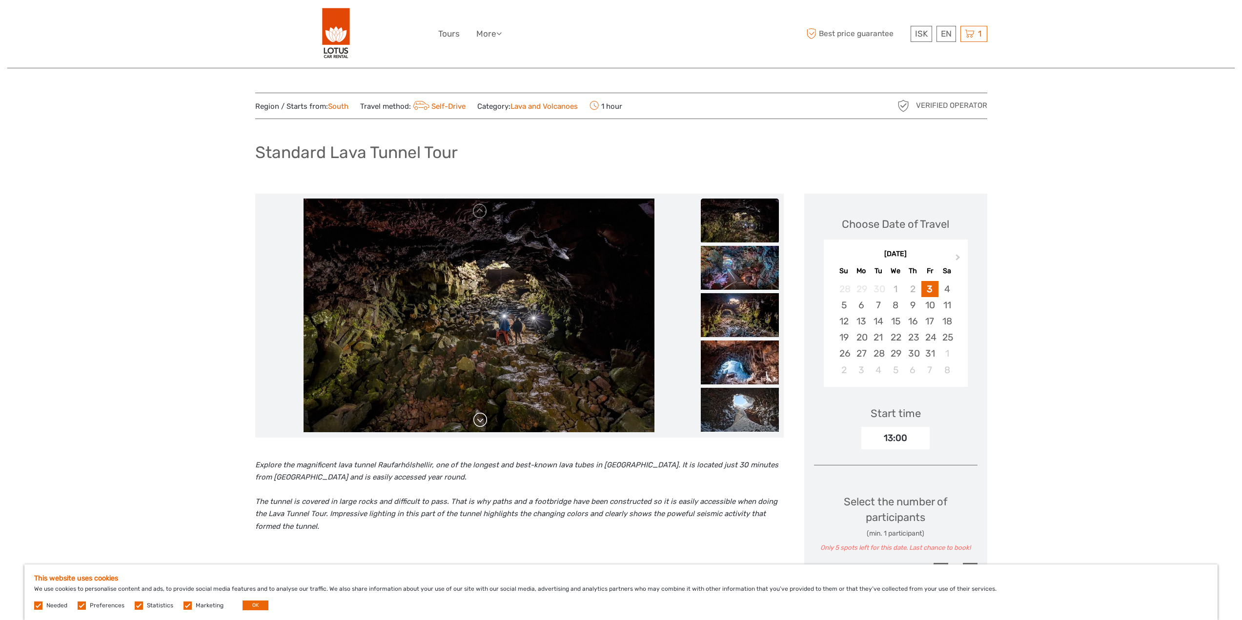
click at [481, 422] on link at bounding box center [480, 420] width 16 height 16
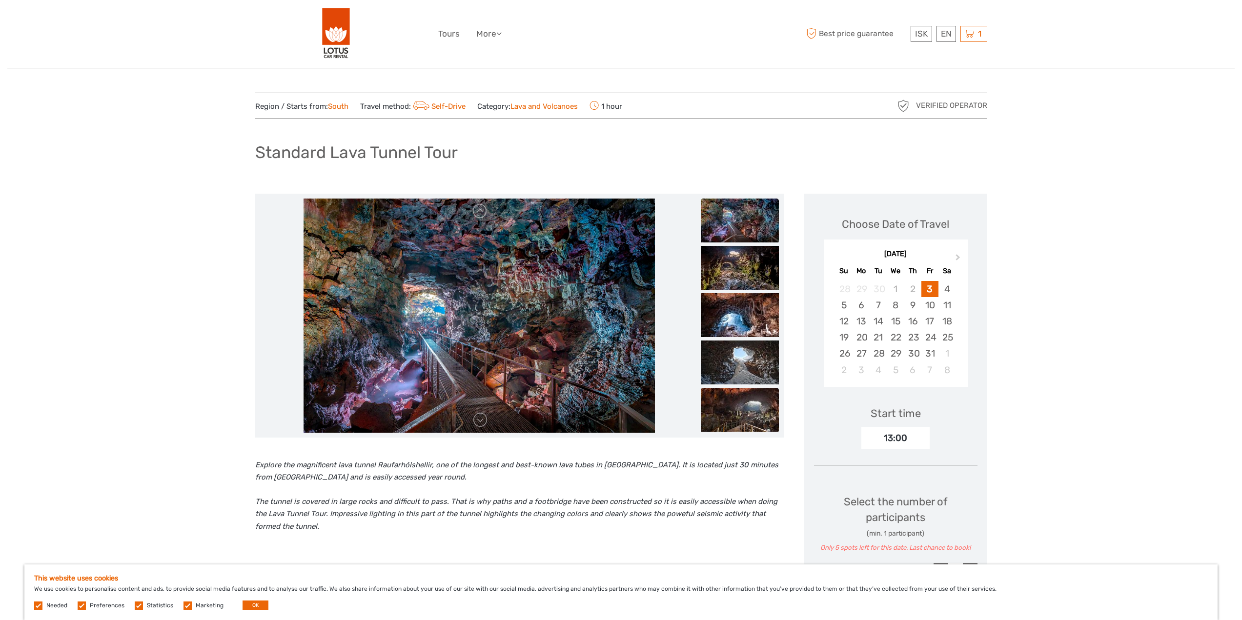
click at [747, 412] on img at bounding box center [740, 410] width 78 height 44
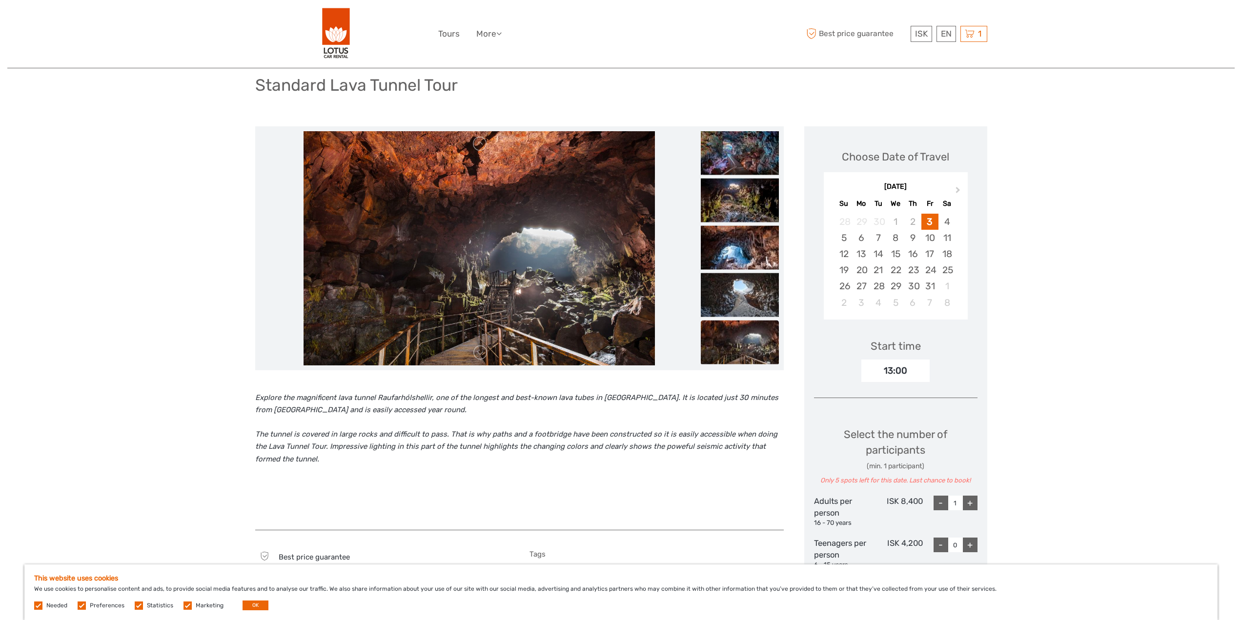
scroll to position [390, 0]
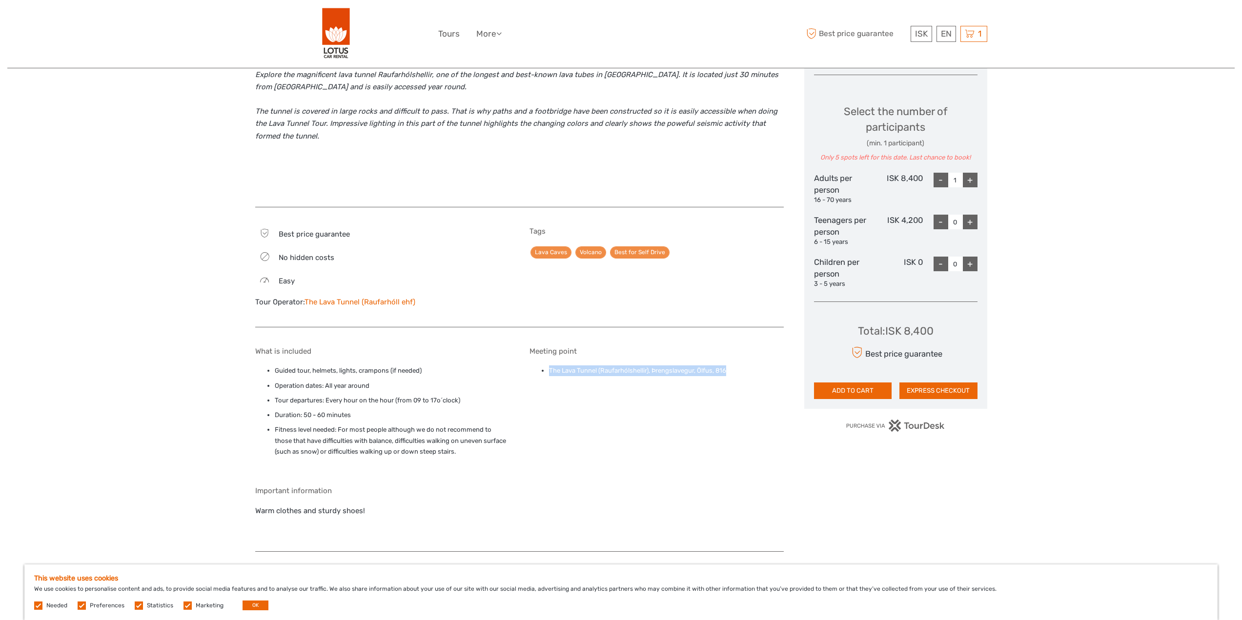
drag, startPoint x: 732, startPoint y: 370, endPoint x: 549, endPoint y: 368, distance: 182.5
click at [549, 368] on li "The Lava Tunnel (Raufarhólshellir), Þrengslavegur, Ölfus, 816" at bounding box center [666, 371] width 235 height 11
copy li "The Lava Tunnel (Raufarhólshellir), Þrengslavegur, Ölfus, 816"
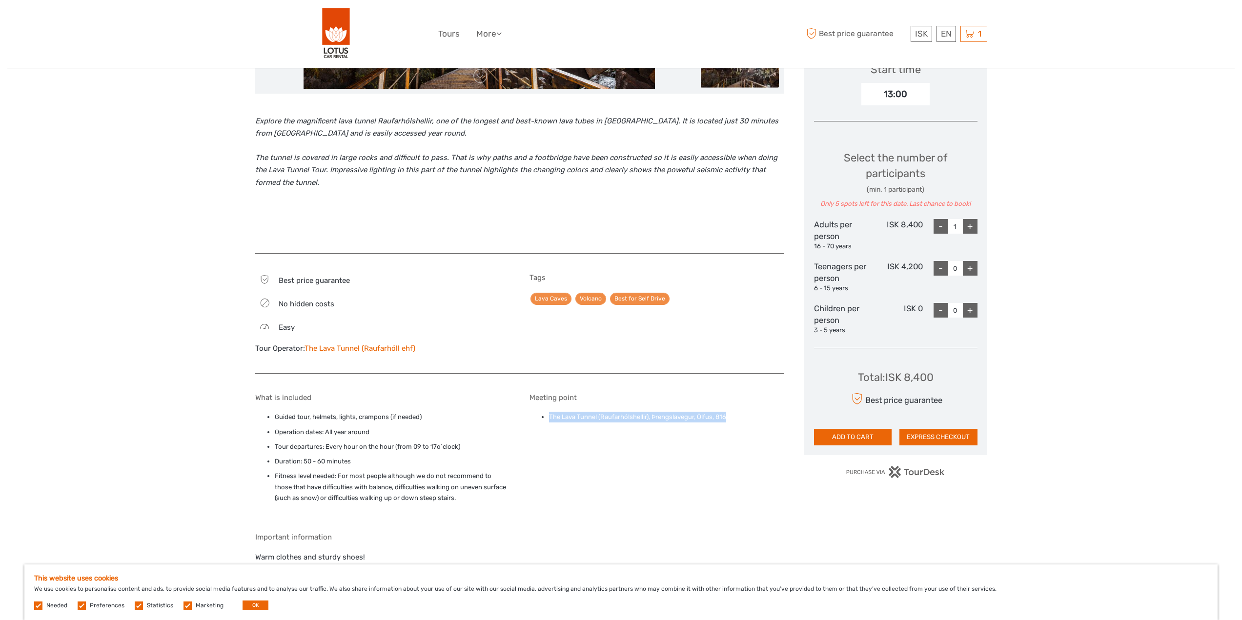
scroll to position [0, 0]
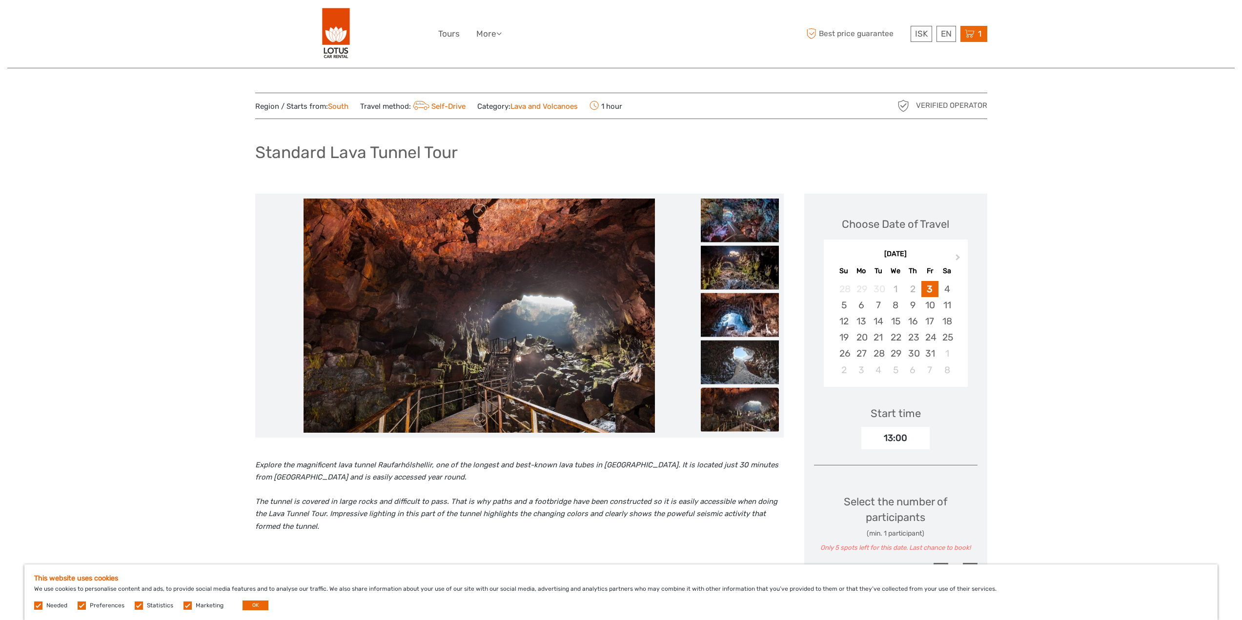
click at [972, 34] on icon at bounding box center [970, 34] width 10 height 12
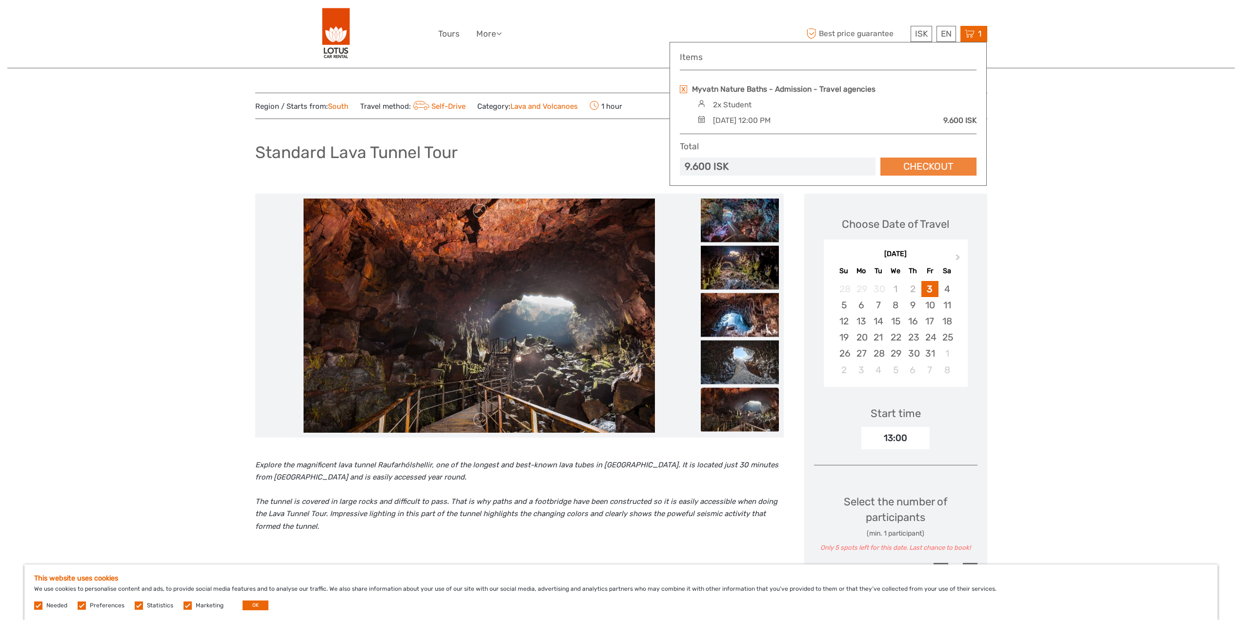
click at [938, 172] on link "Checkout" at bounding box center [928, 167] width 96 height 18
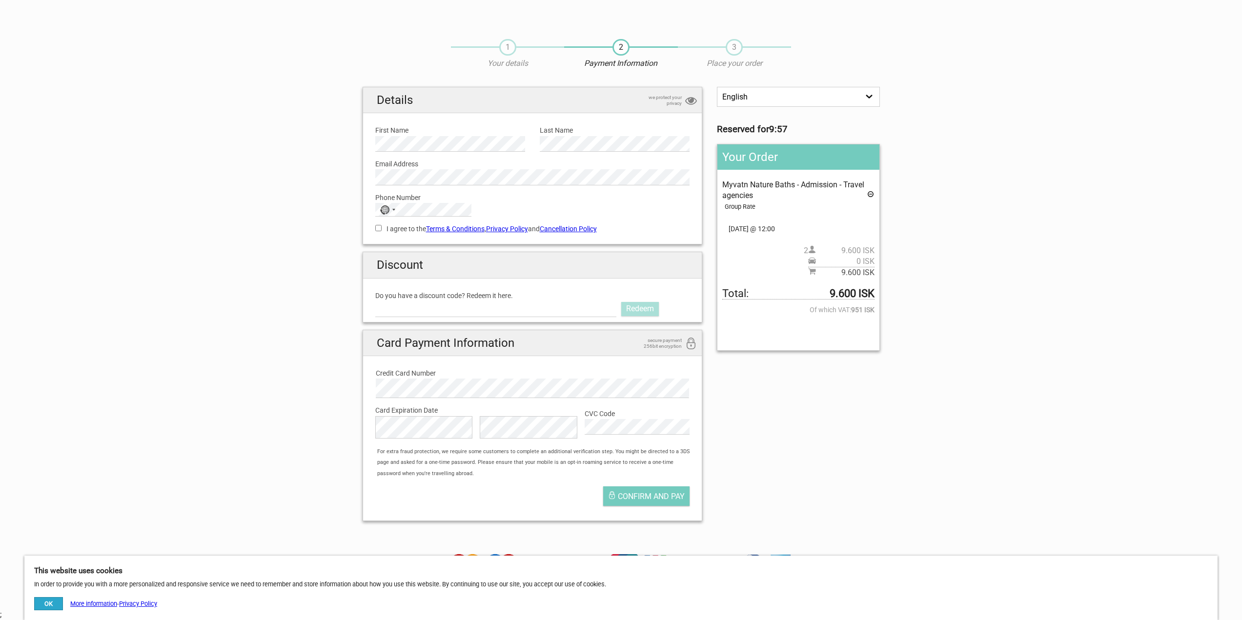
click at [762, 97] on select "English Español Deutsch" at bounding box center [798, 97] width 163 height 20
click at [764, 94] on select "English Español Deutsch" at bounding box center [798, 97] width 163 height 20
click at [482, 312] on input "Do you have a discount code? Redeem it here." at bounding box center [496, 309] width 242 height 16
type input "lotus"
click at [644, 306] on link "Redeem" at bounding box center [640, 309] width 38 height 14
